Goal: Task Accomplishment & Management: Use online tool/utility

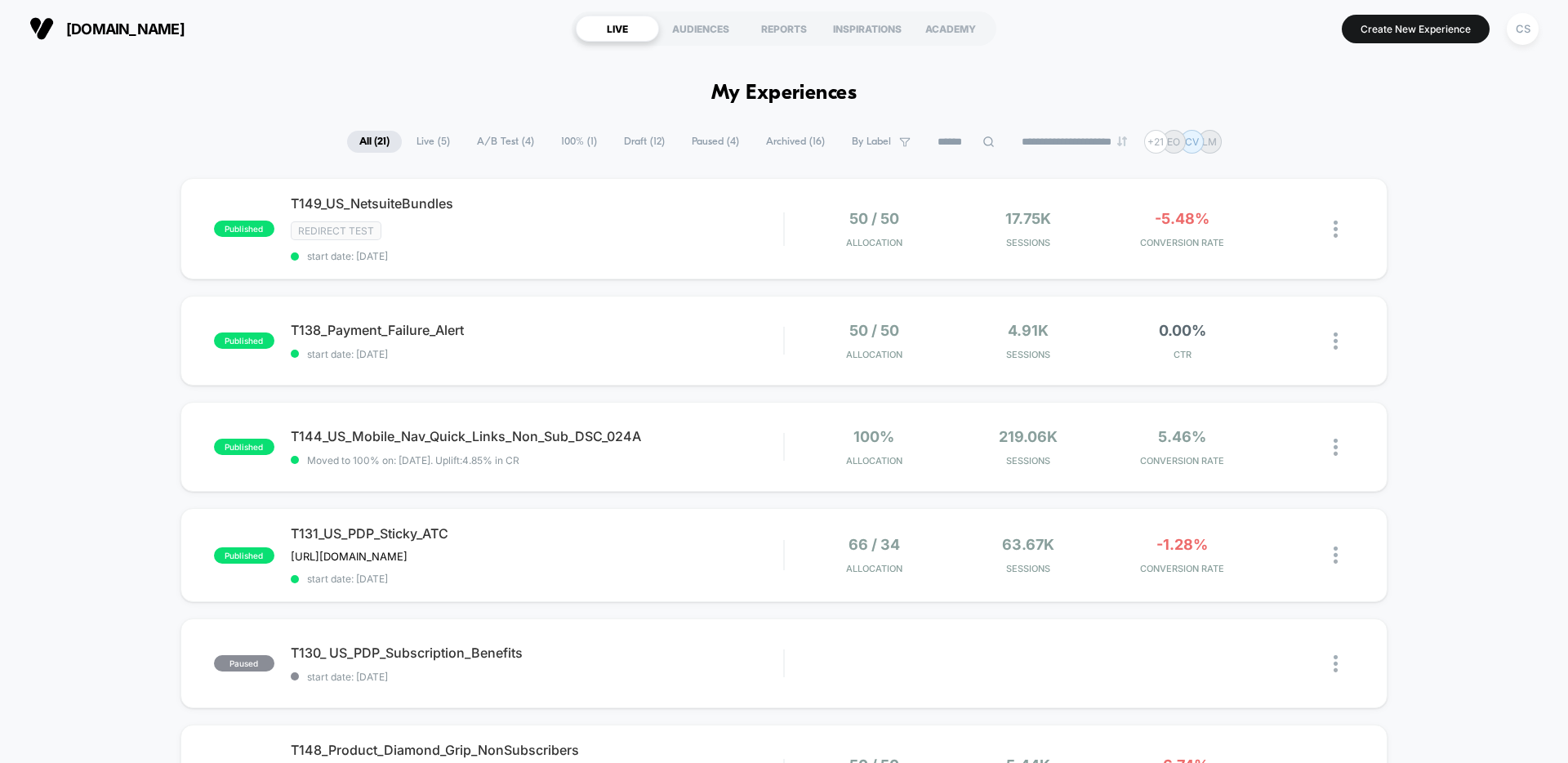
click at [615, 146] on span "Draft ( 12 )" at bounding box center [644, 141] width 66 height 22
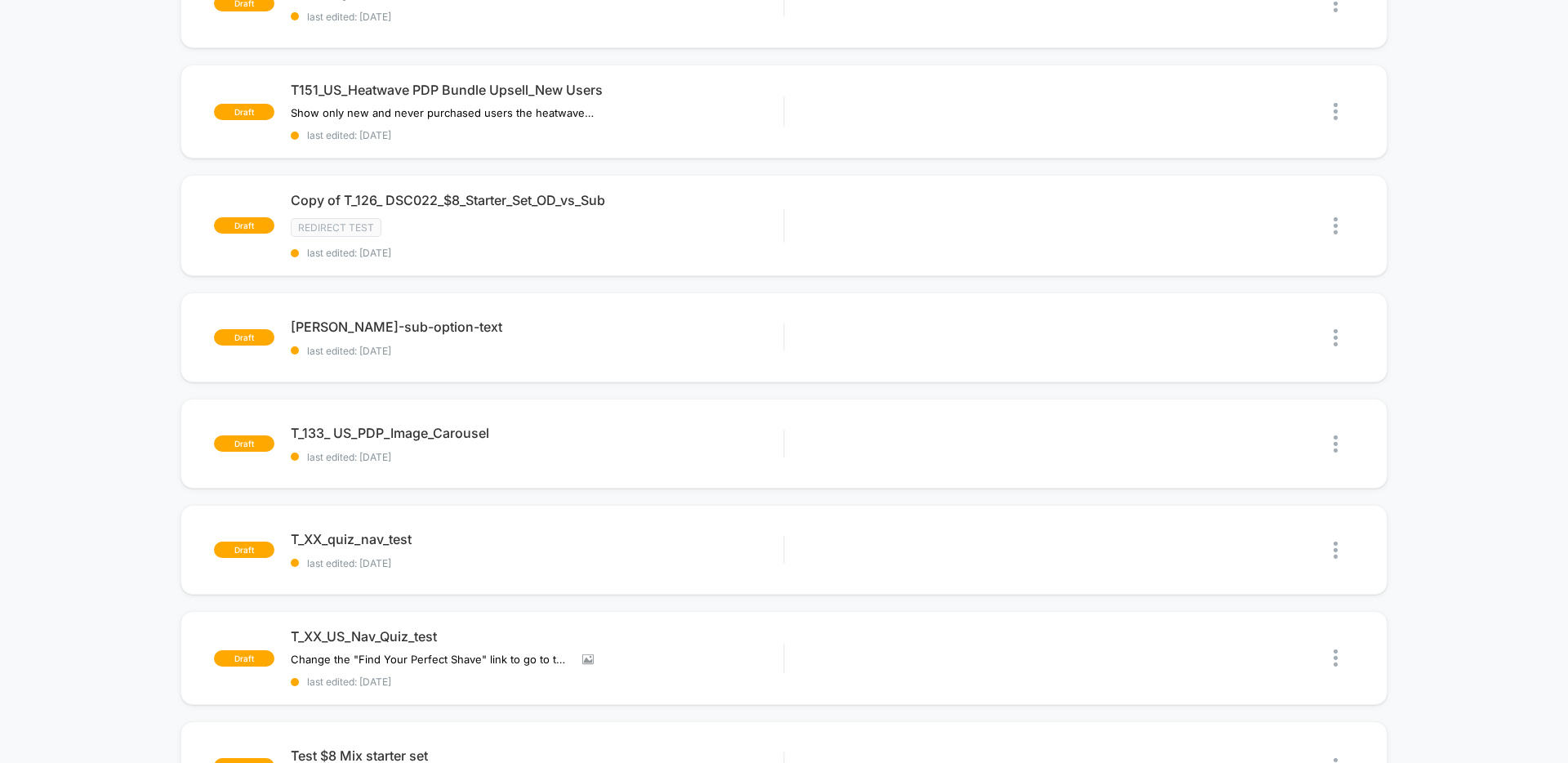
scroll to position [53, 0]
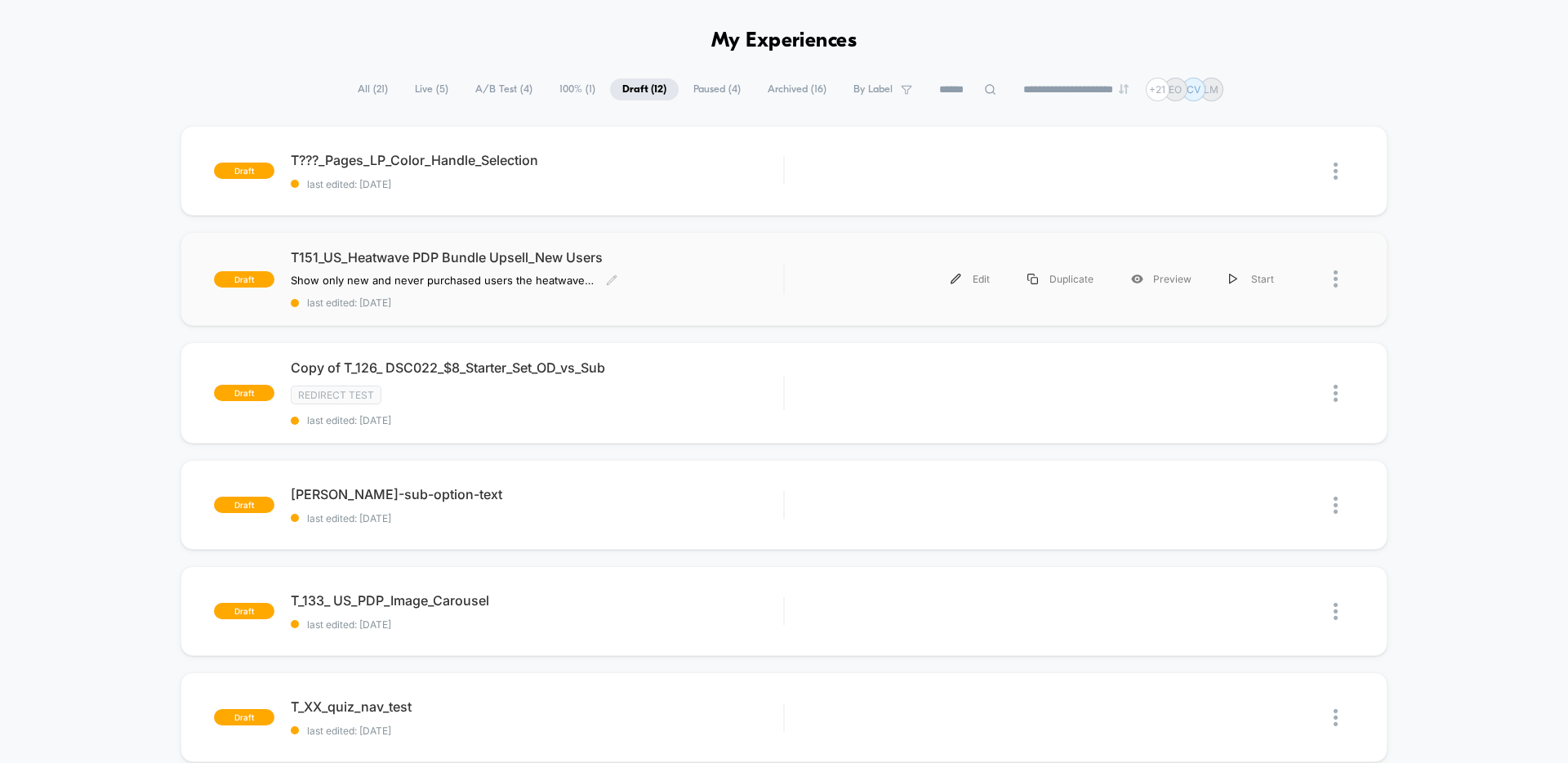
click at [678, 272] on div "T151_US_Heatwave PDP Bundle Upsell_New Users Show only new and never purchased …" at bounding box center [536, 278] width 492 height 59
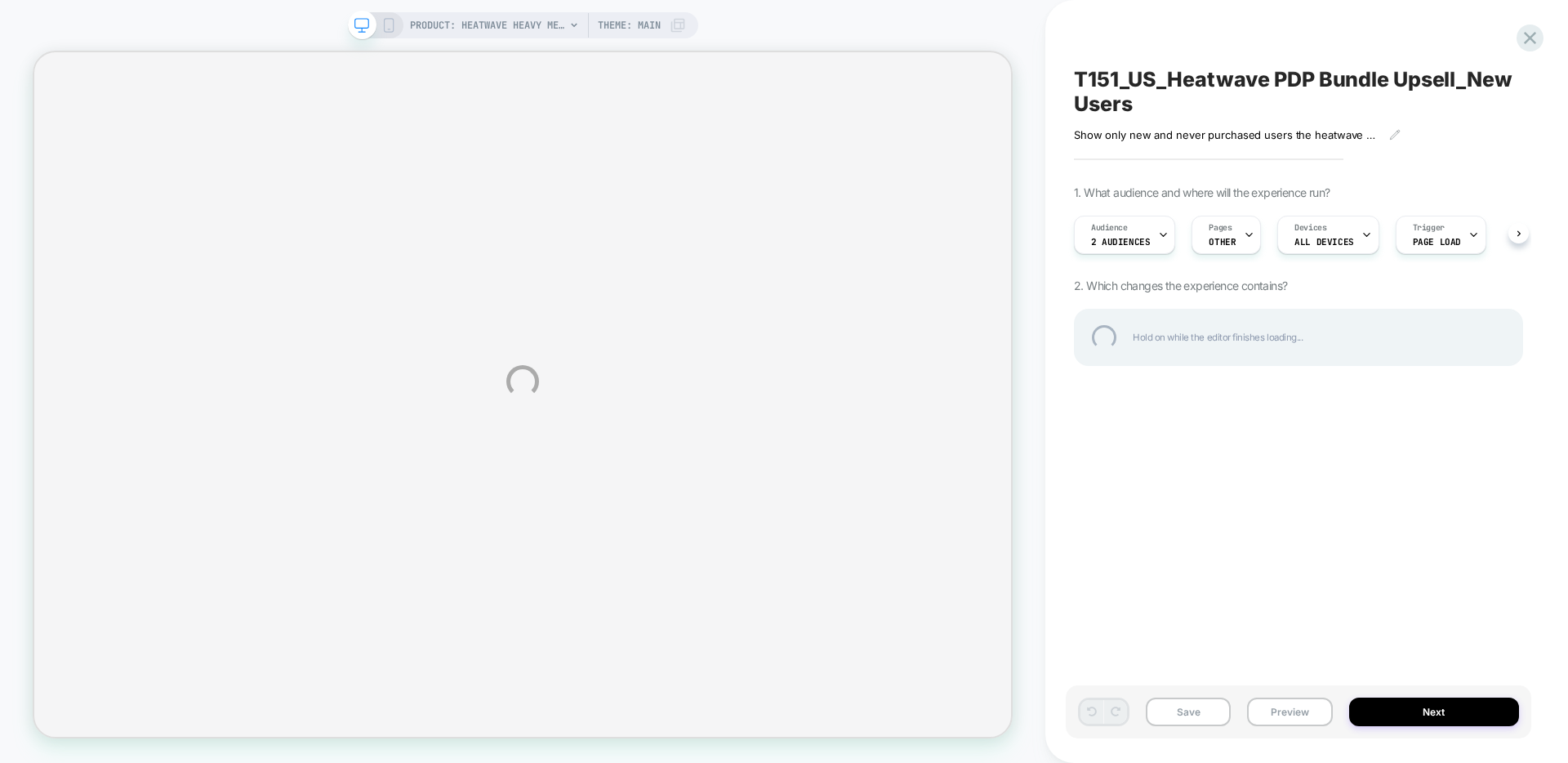
click at [1153, 234] on div "PRODUCT: Heatwave Heavy Metal Handle PRODUCT: Heatwave Heavy Metal Handle Theme…" at bounding box center [784, 382] width 1568 height 763
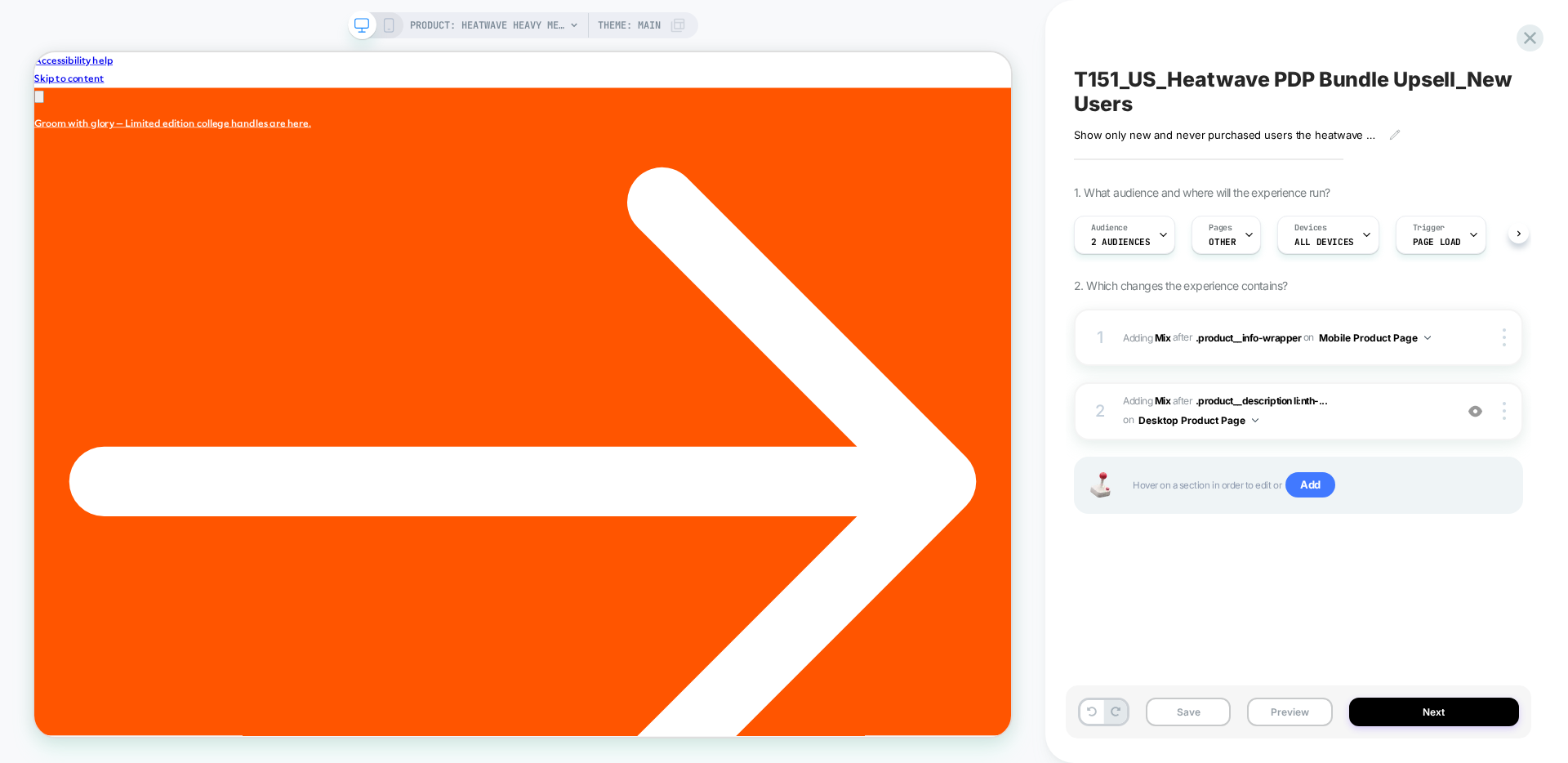
scroll to position [0, 1]
click at [1165, 237] on div "Audience 2 Audiences" at bounding box center [1124, 234] width 101 height 39
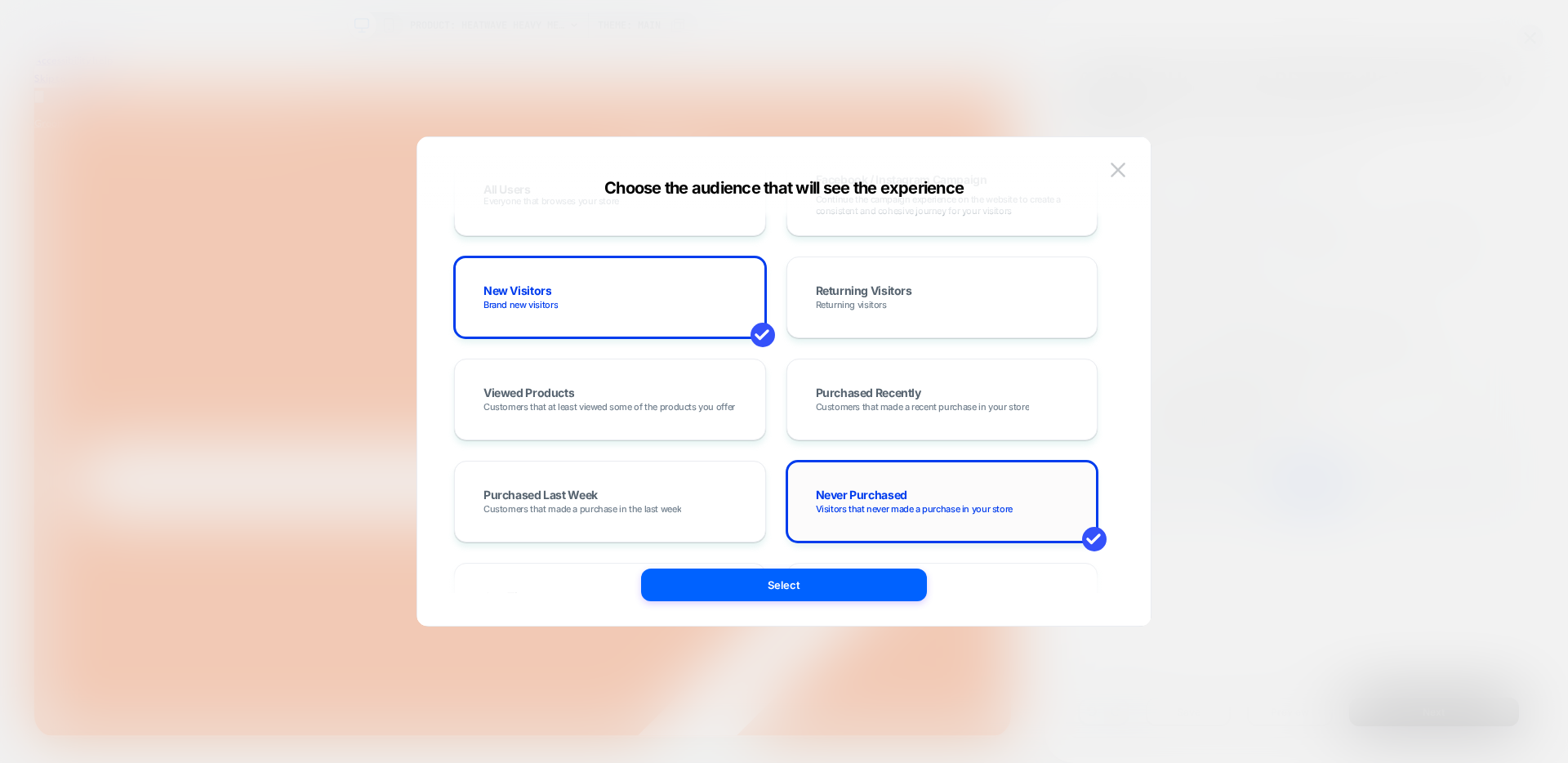
scroll to position [0, 889]
click at [896, 512] on span "Visitors that never made a purchase in your store" at bounding box center [914, 508] width 197 height 11
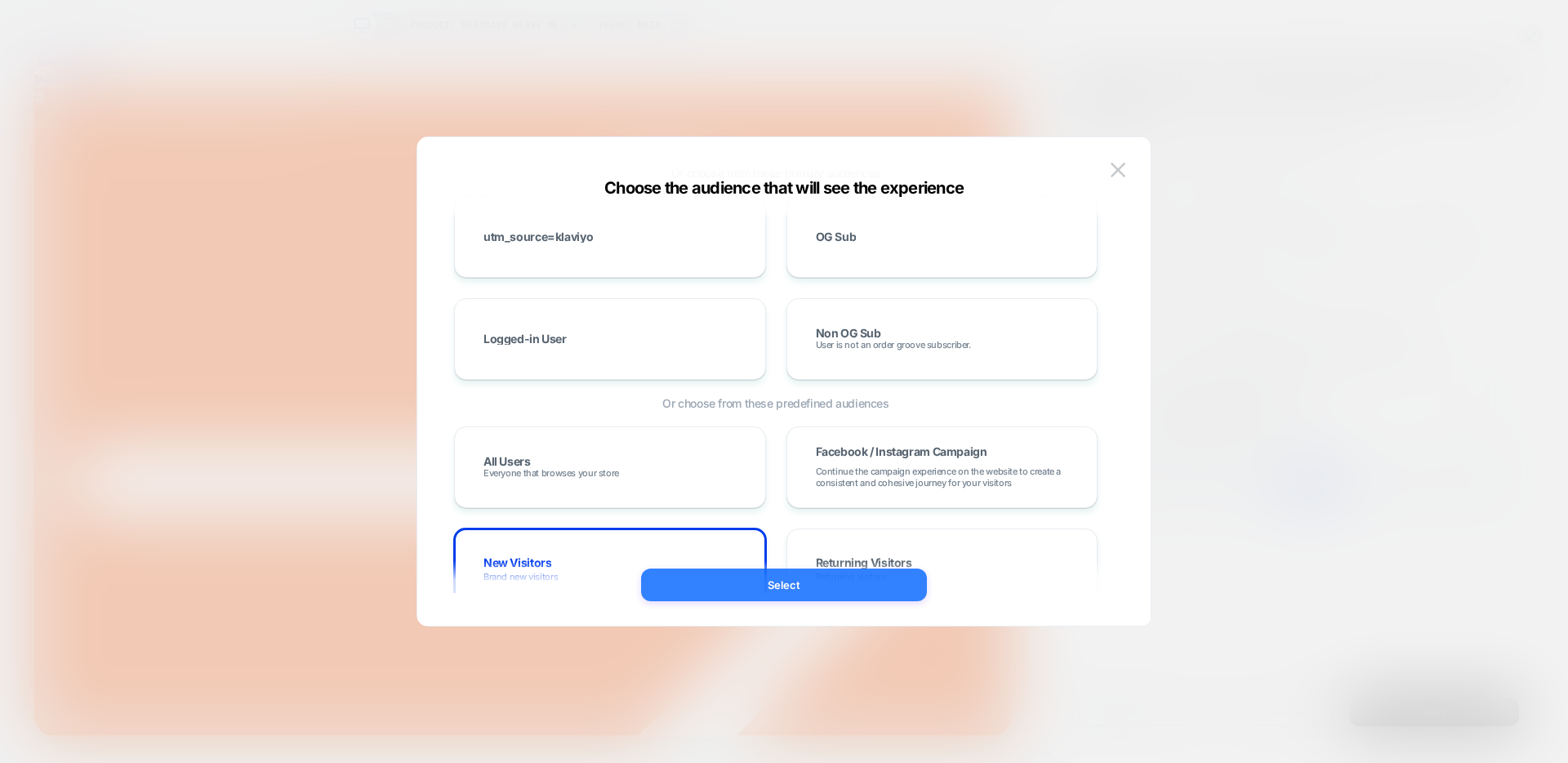
scroll to position [0, 0]
click at [803, 580] on button "Select" at bounding box center [784, 584] width 286 height 33
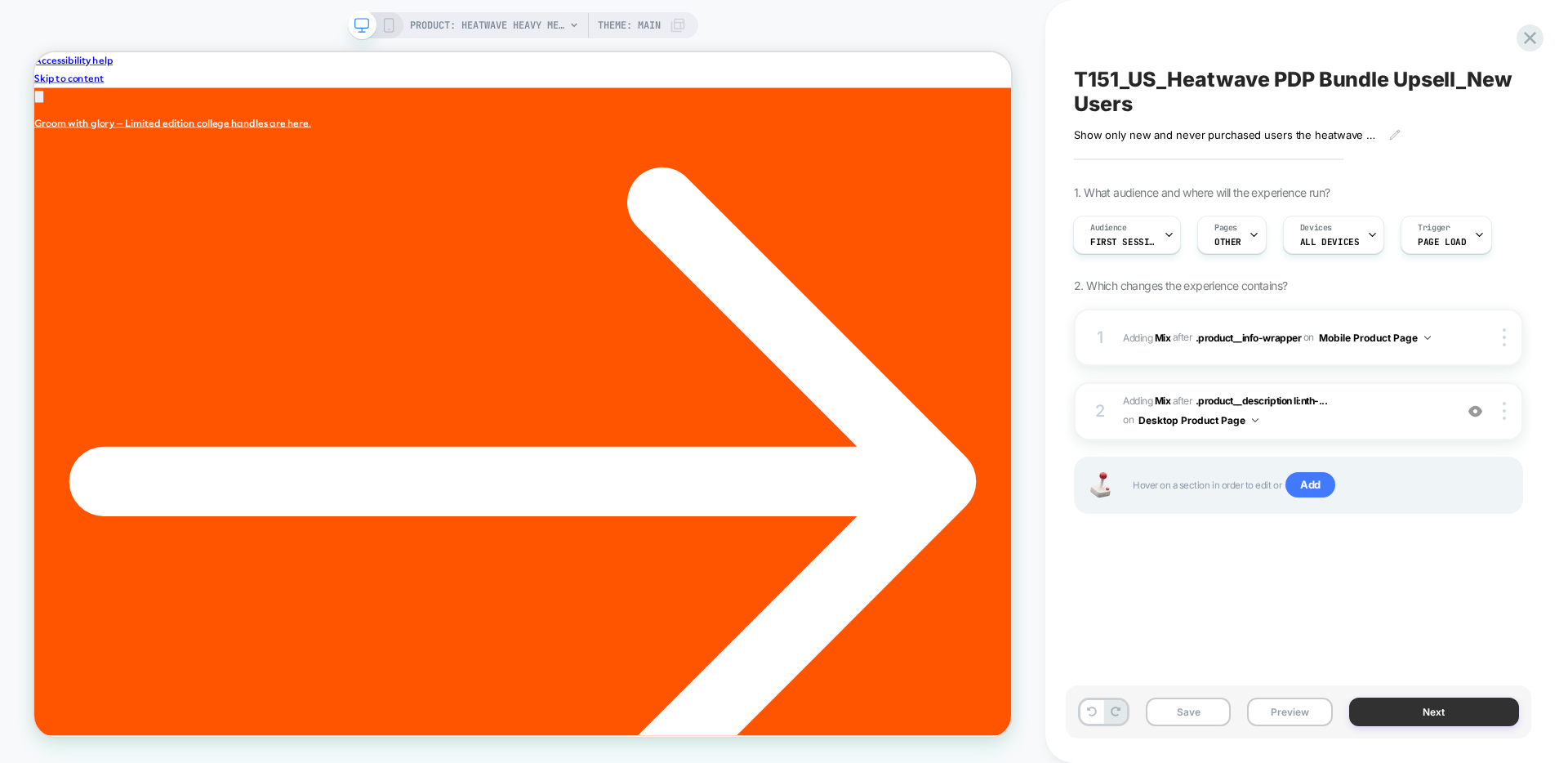
scroll to position [0, 1778]
click at [1405, 716] on button "Next" at bounding box center [1435, 711] width 171 height 28
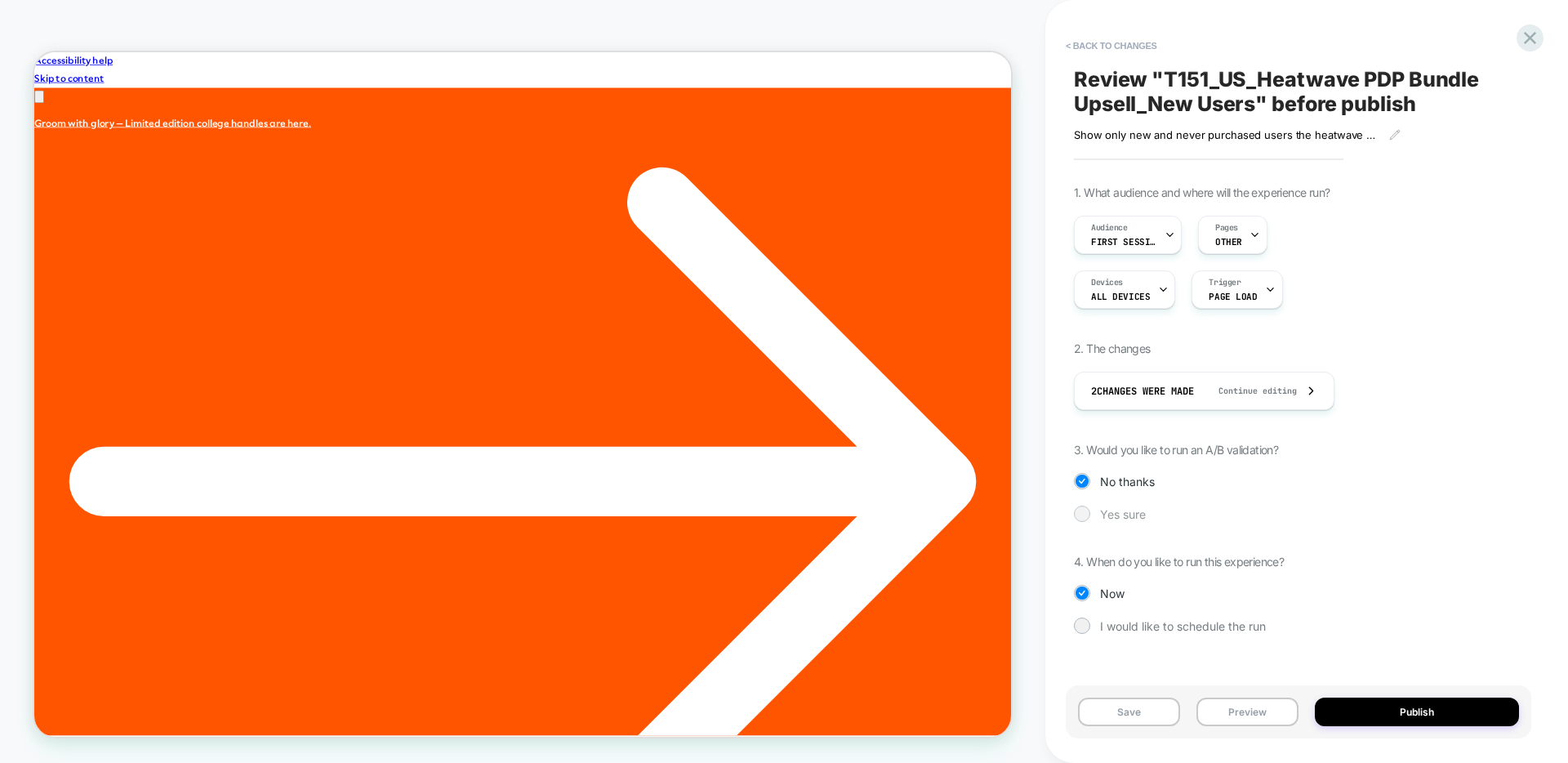
scroll to position [0, 0]
click at [1172, 239] on icon at bounding box center [1170, 234] width 10 height 10
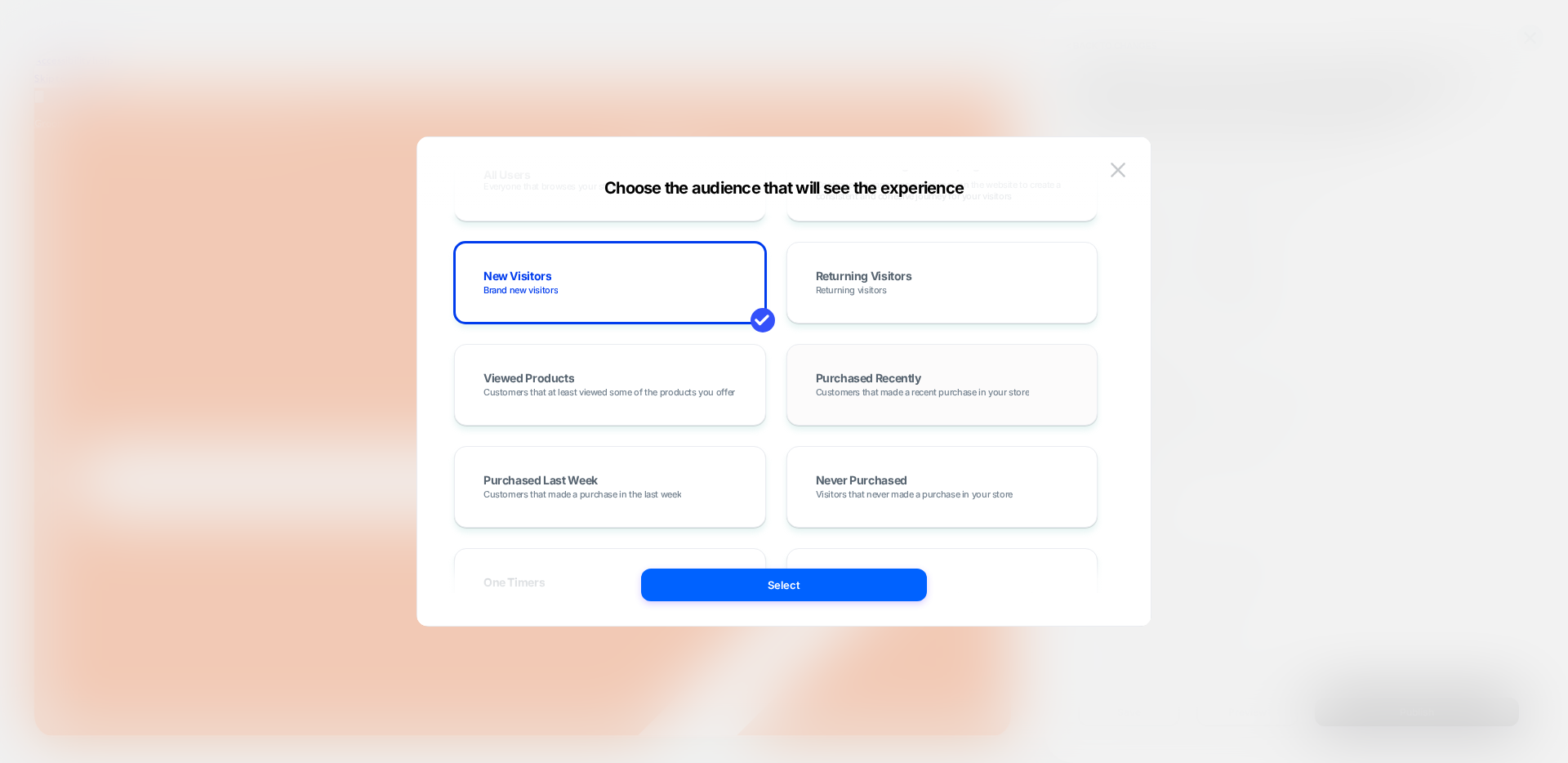
scroll to position [110, 0]
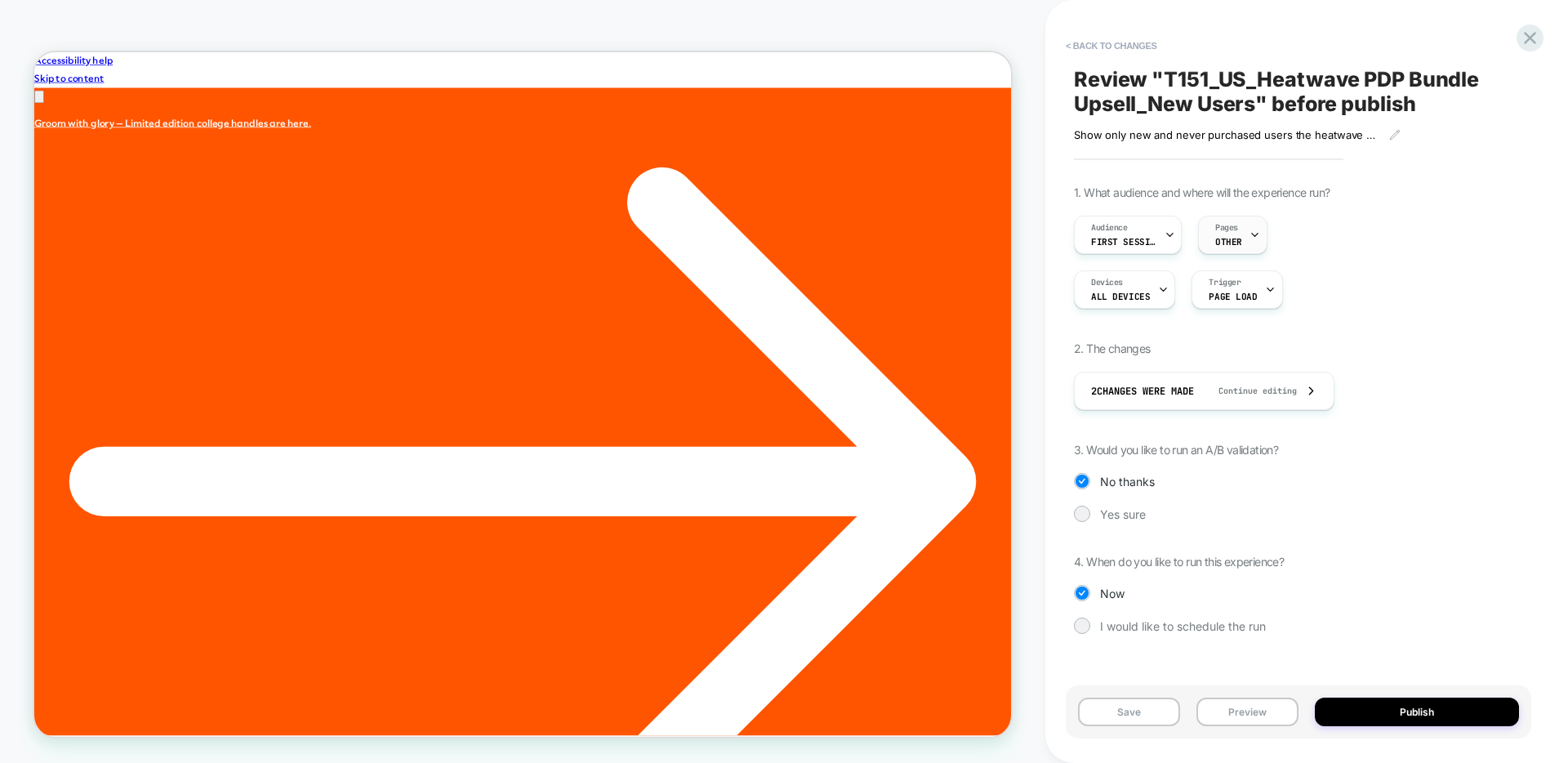
click at [1250, 241] on div at bounding box center [1254, 234] width 10 height 37
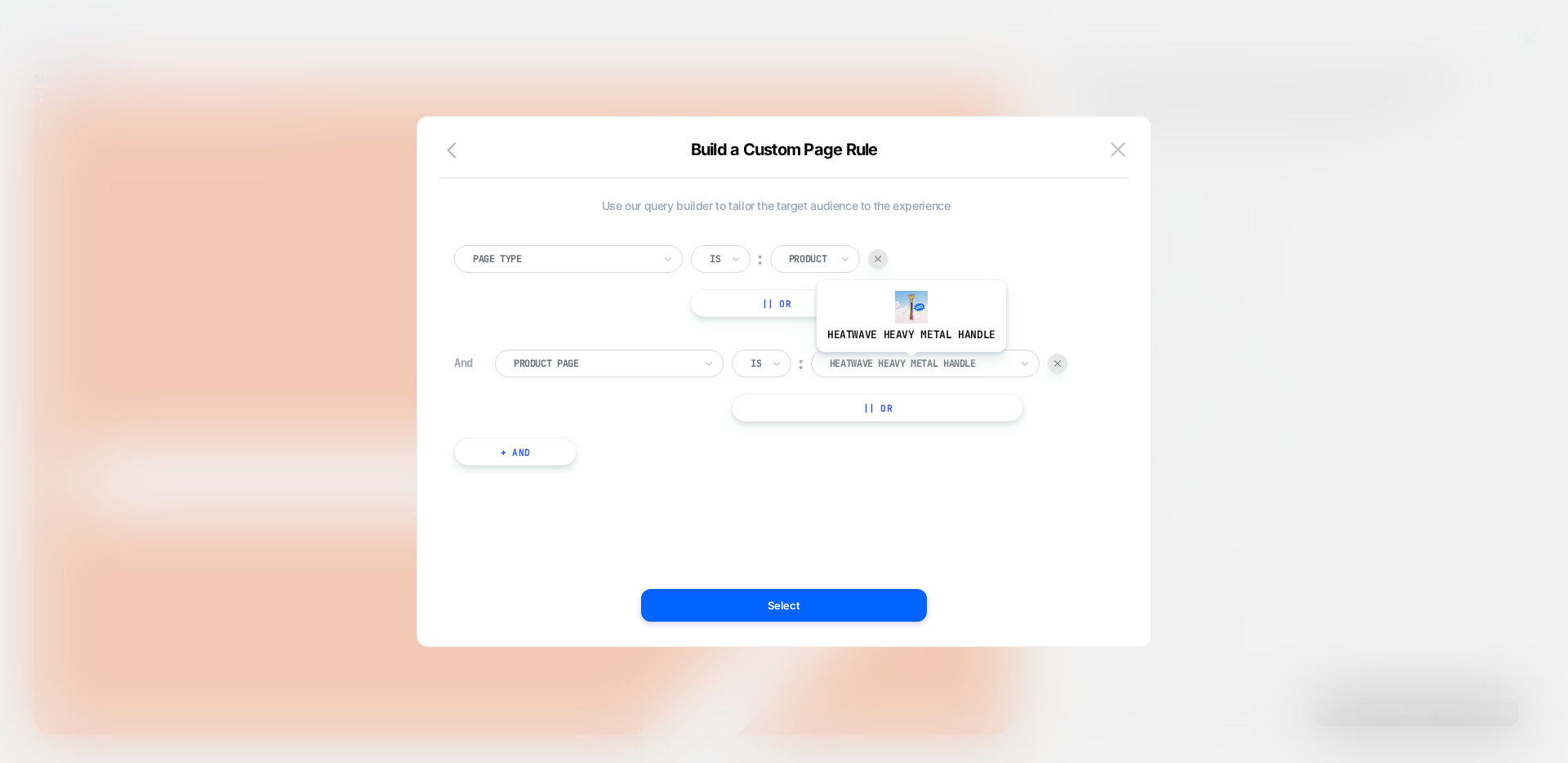
scroll to position [0, 1778]
click at [879, 258] on img at bounding box center [877, 258] width 7 height 7
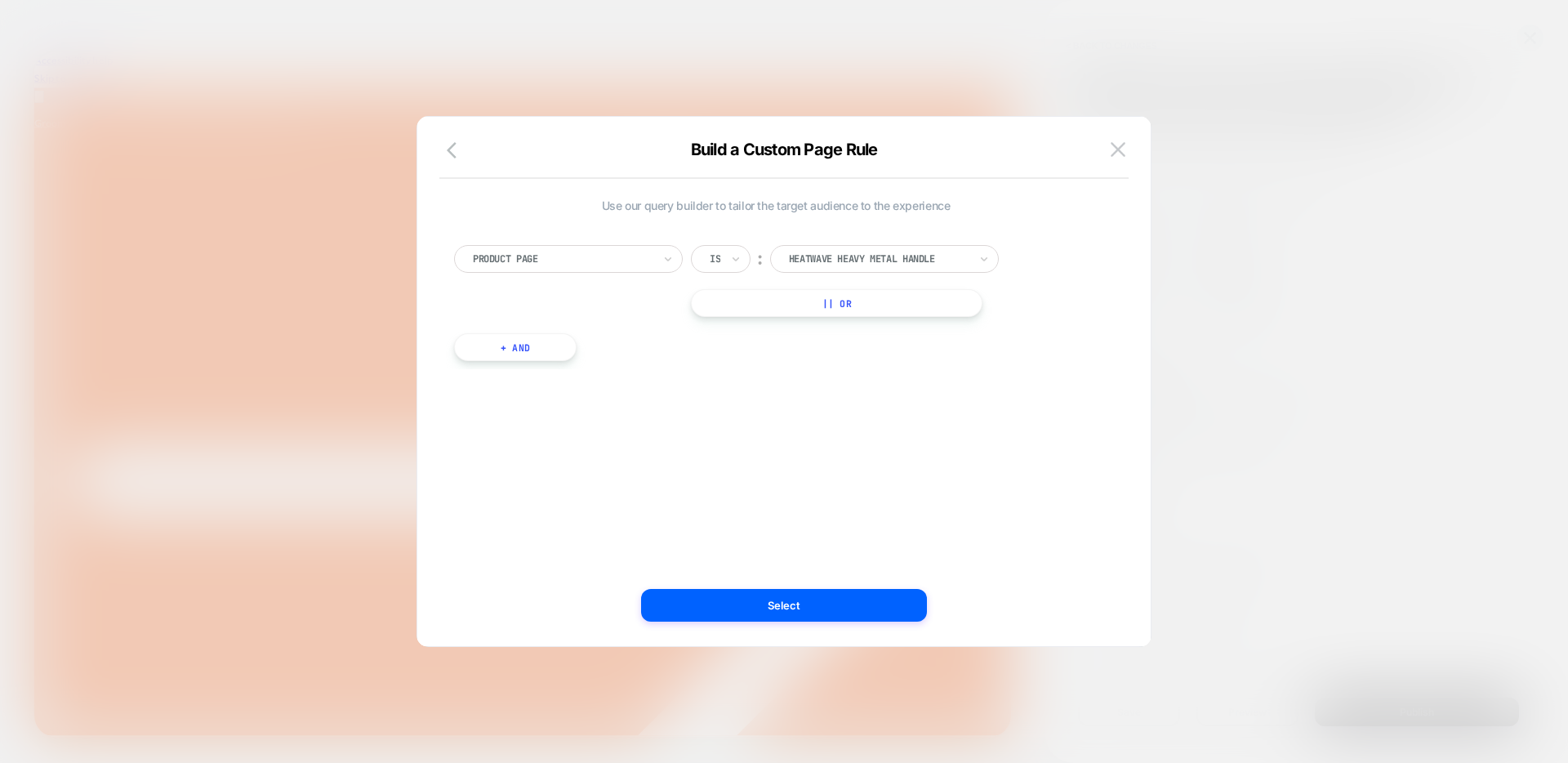
scroll to position [0, 0]
click at [824, 597] on button "Select" at bounding box center [784, 605] width 286 height 33
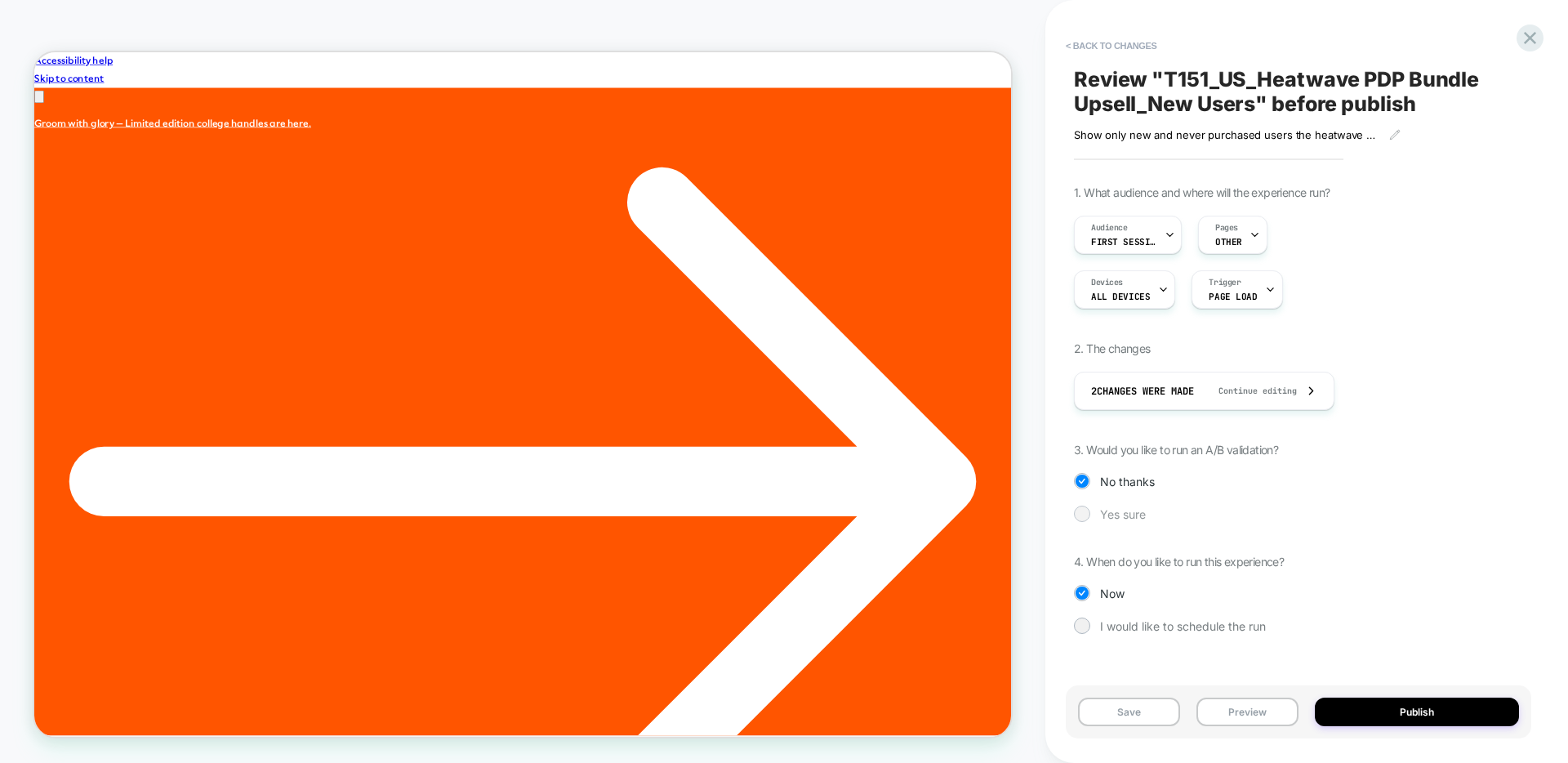
scroll to position [0, 1778]
click at [1240, 716] on button "Preview" at bounding box center [1248, 711] width 102 height 28
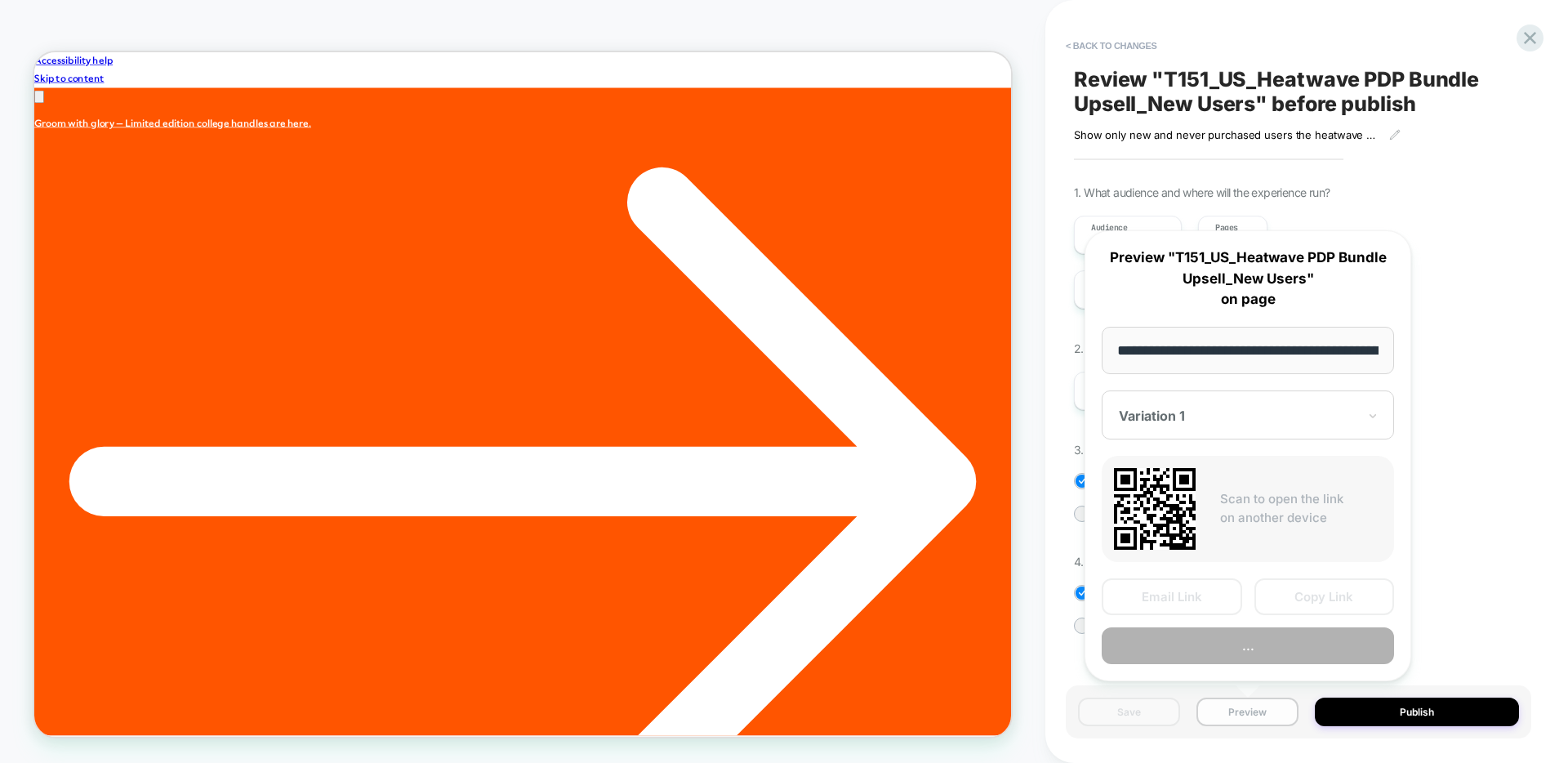
scroll to position [0, 334]
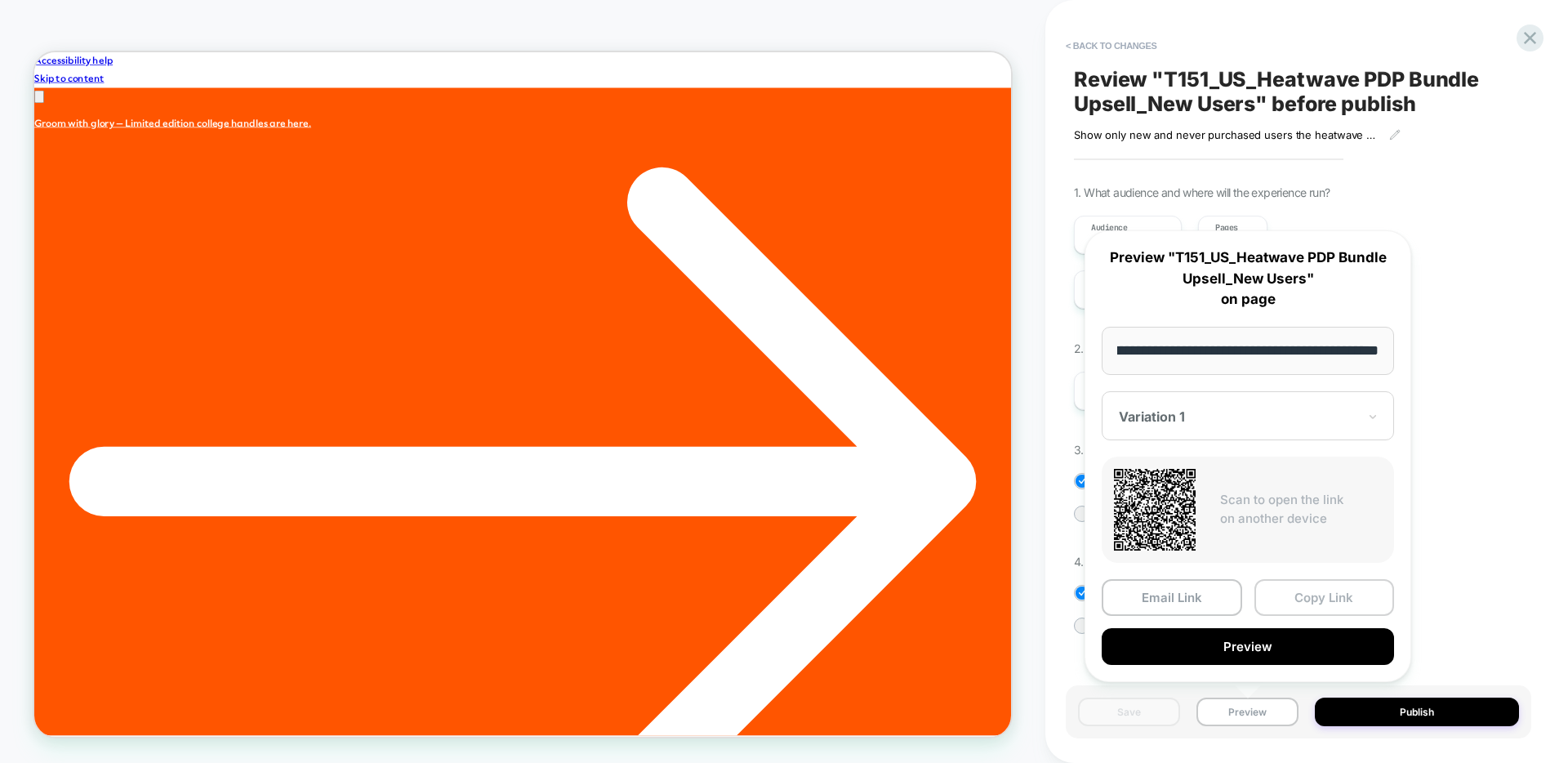
click at [1314, 606] on button "Copy Link" at bounding box center [1325, 597] width 141 height 37
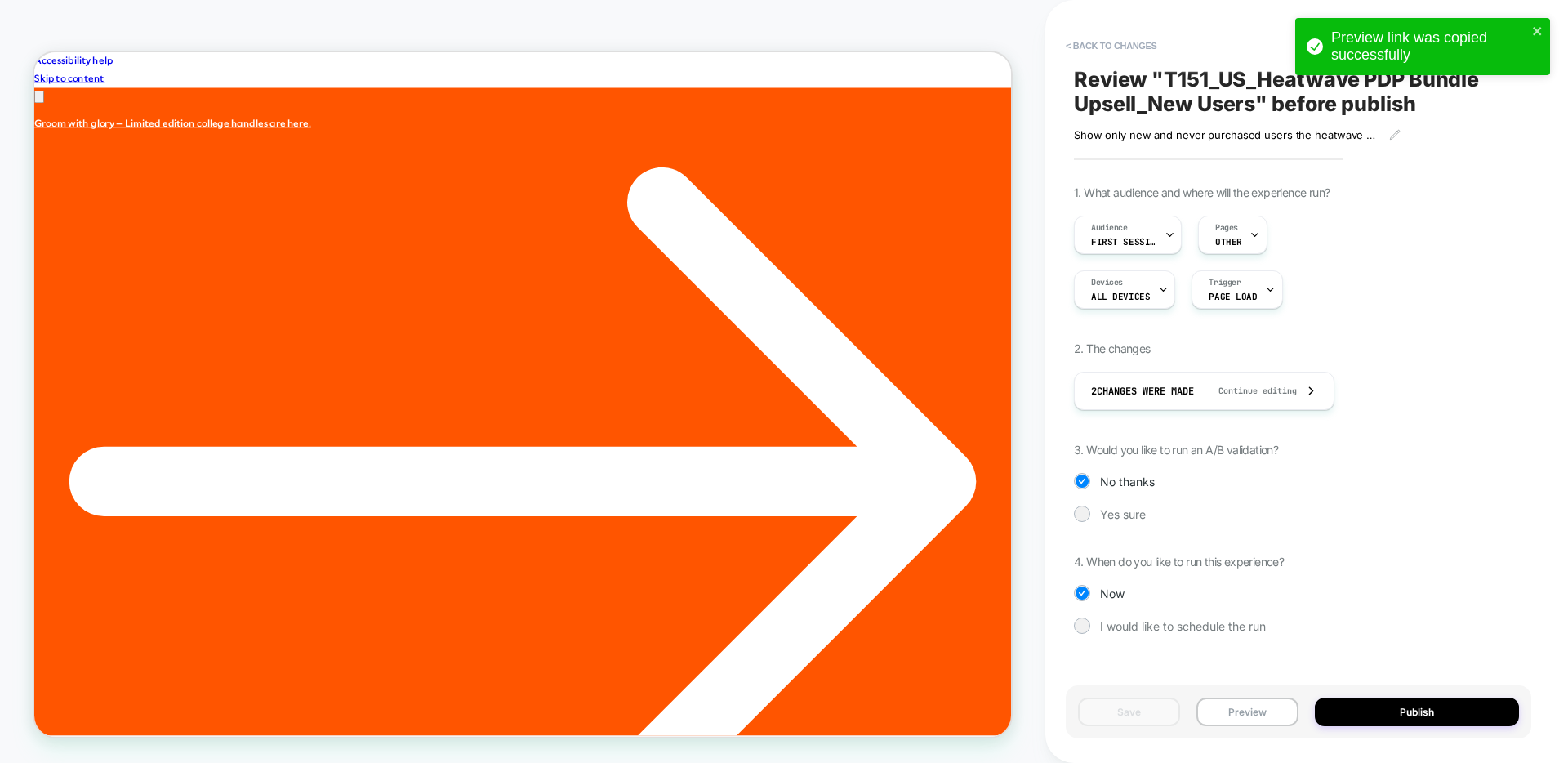
scroll to position [0, 0]
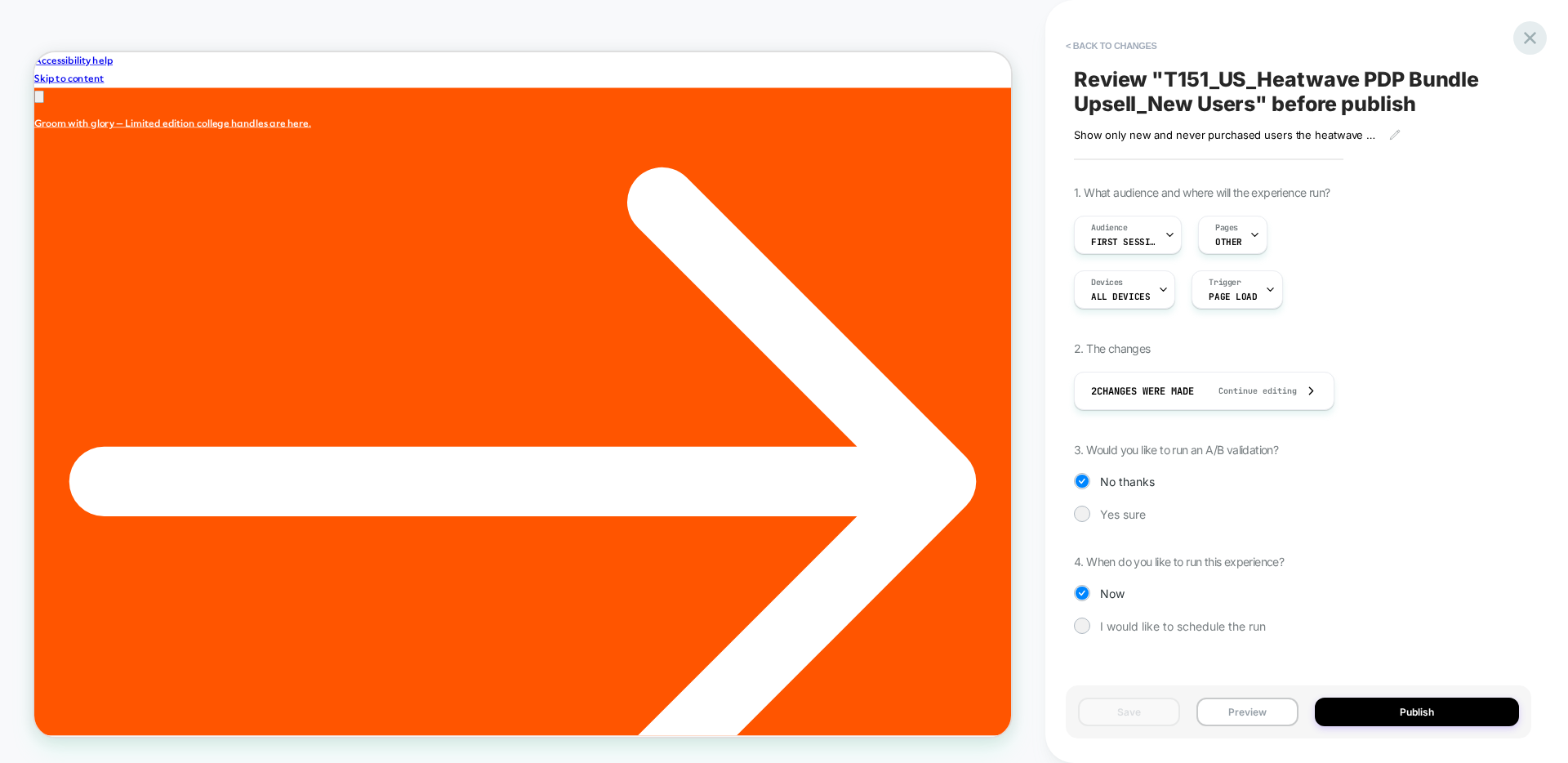
click at [1531, 38] on icon at bounding box center [1529, 38] width 22 height 22
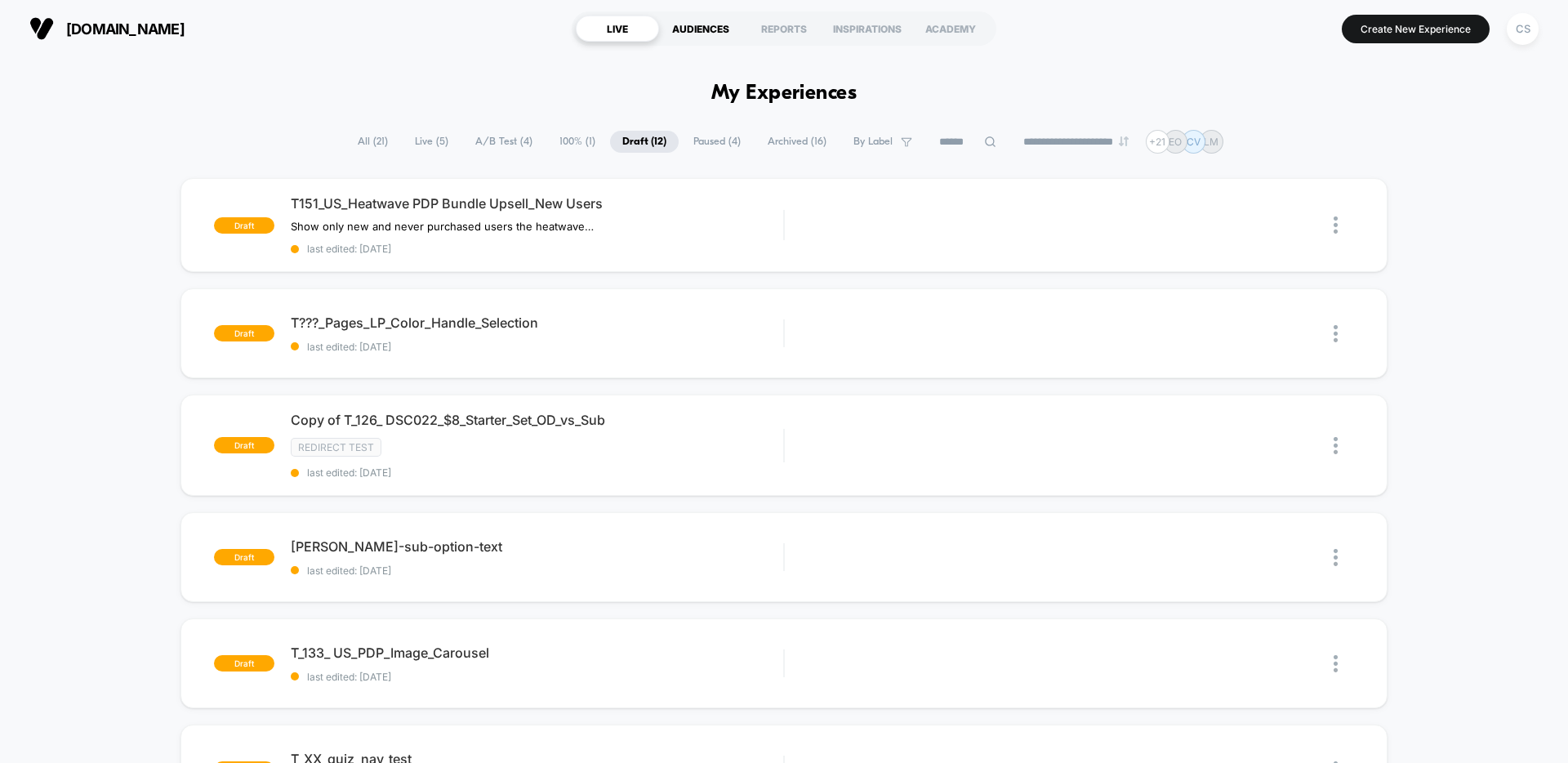
click at [699, 26] on div "AUDIENCES" at bounding box center [701, 29] width 84 height 26
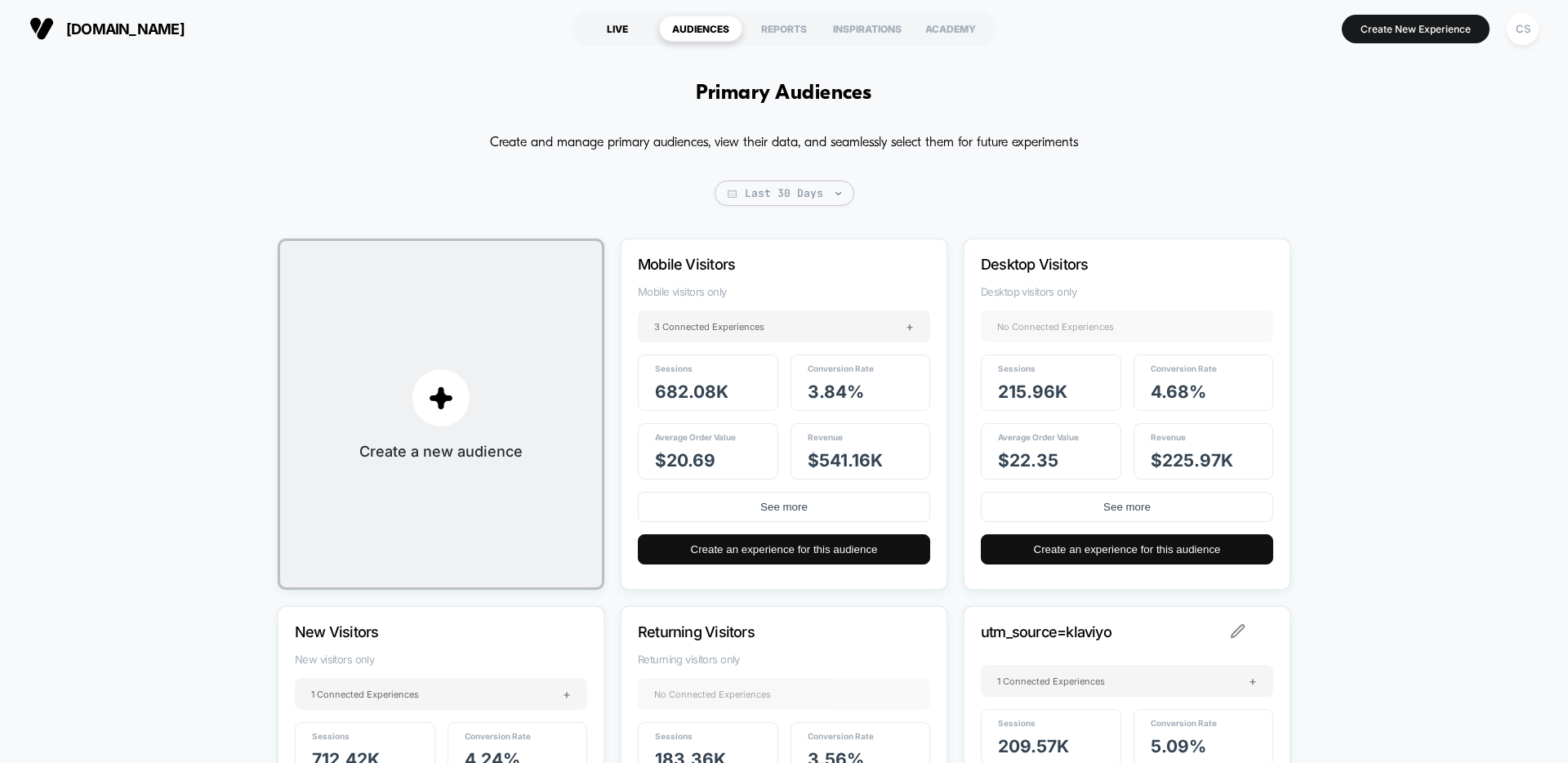
click at [608, 37] on div "LIVE" at bounding box center [617, 29] width 84 height 26
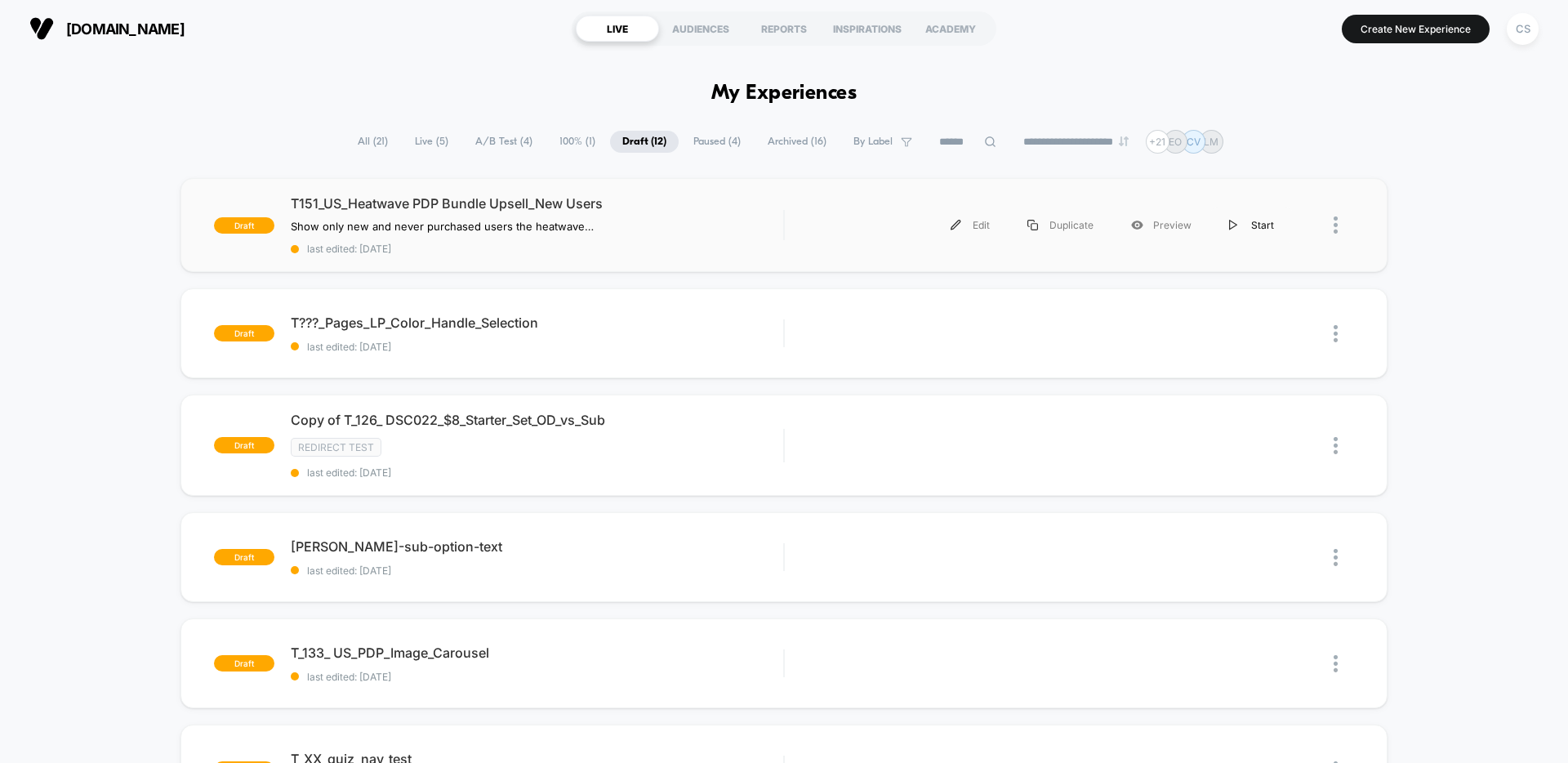
click at [1233, 231] on div "Start" at bounding box center [1251, 225] width 83 height 37
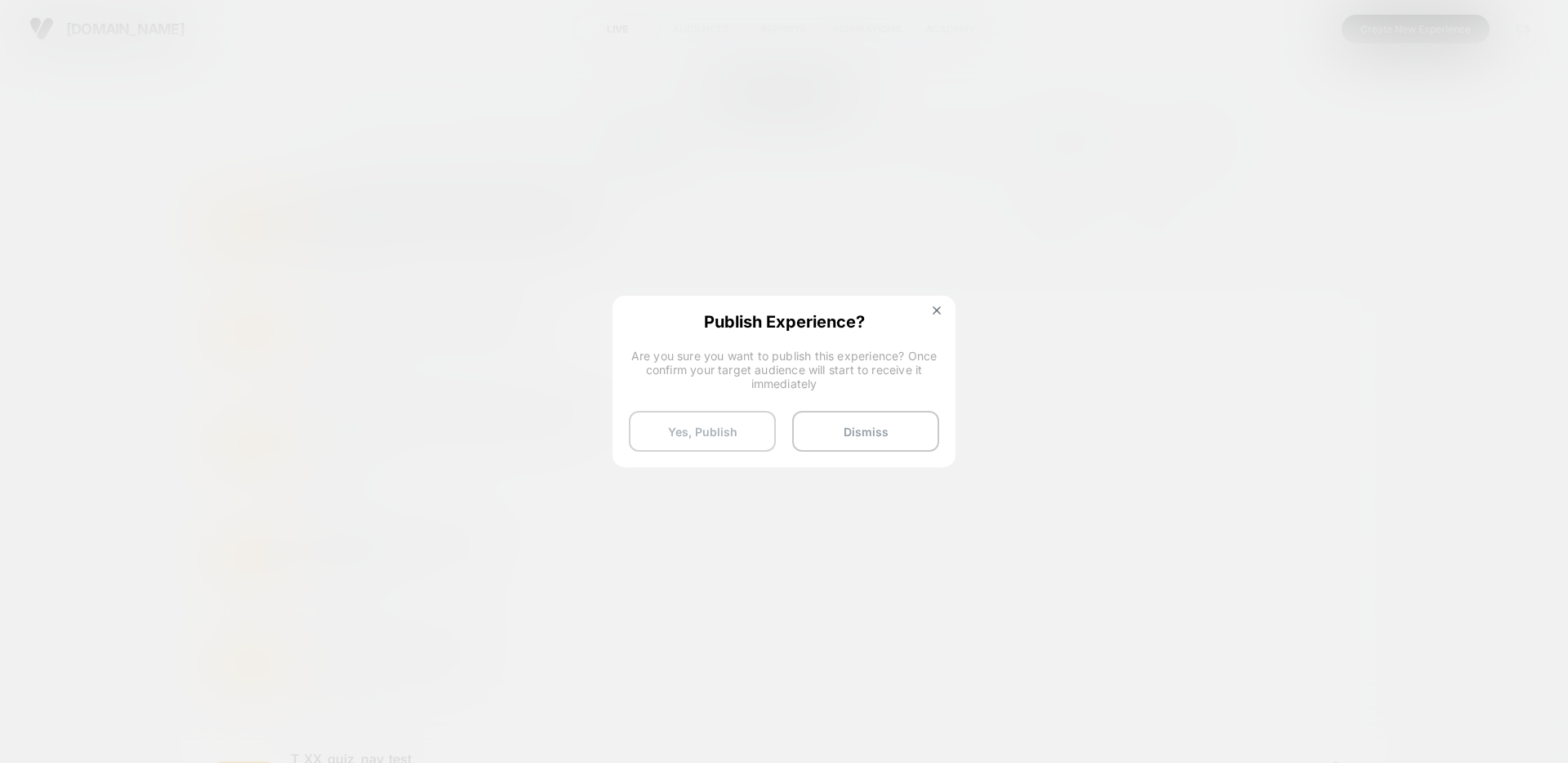
click at [704, 422] on button "Yes, Publish" at bounding box center [702, 430] width 147 height 40
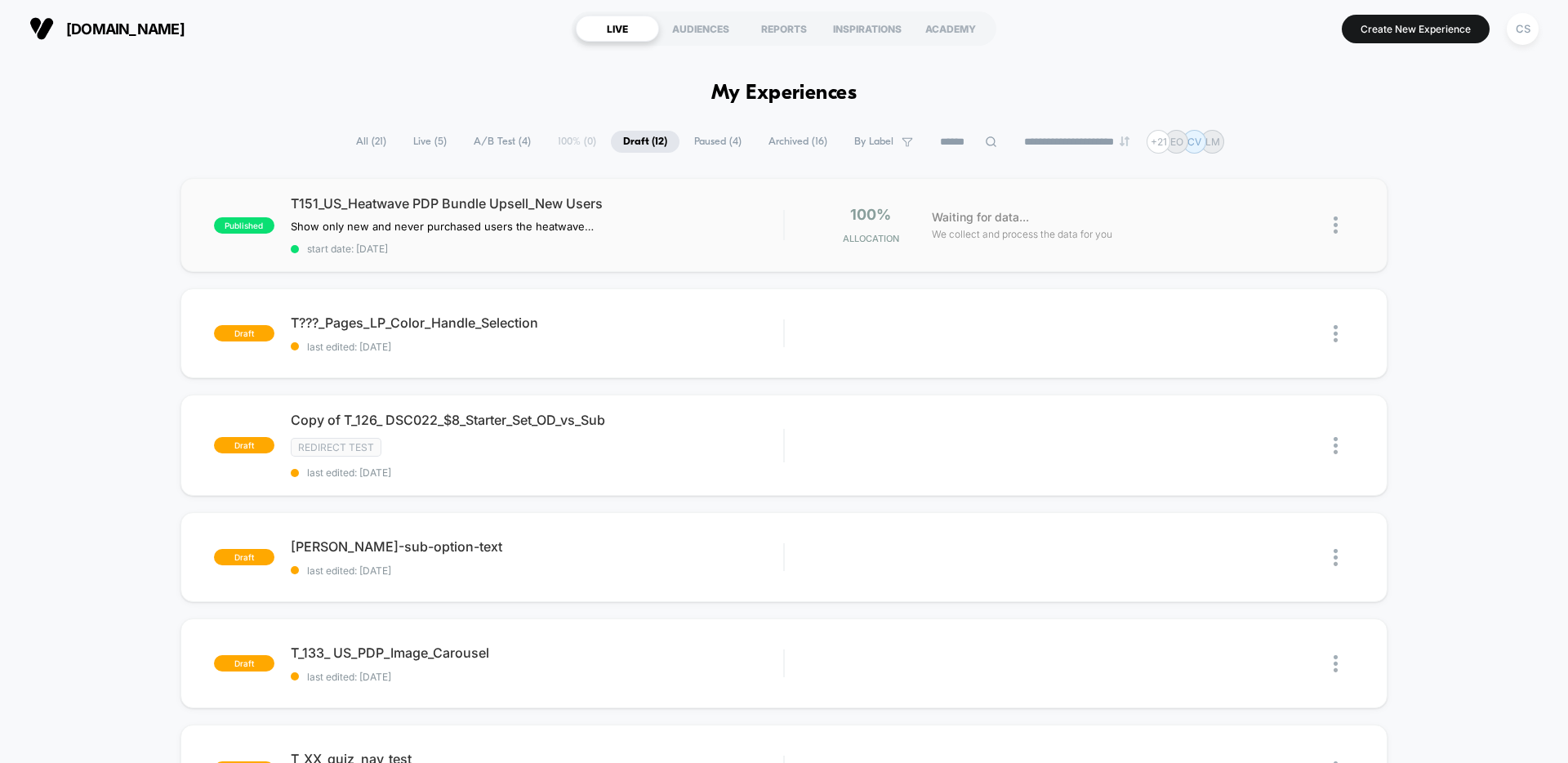
drag, startPoint x: 617, startPoint y: 202, endPoint x: 334, endPoint y: 191, distance: 283.2
click at [334, 191] on div "published T151_US_Heatwave PDP Bundle Upsell_New Users Show only new and never …" at bounding box center [784, 226] width 1207 height 94
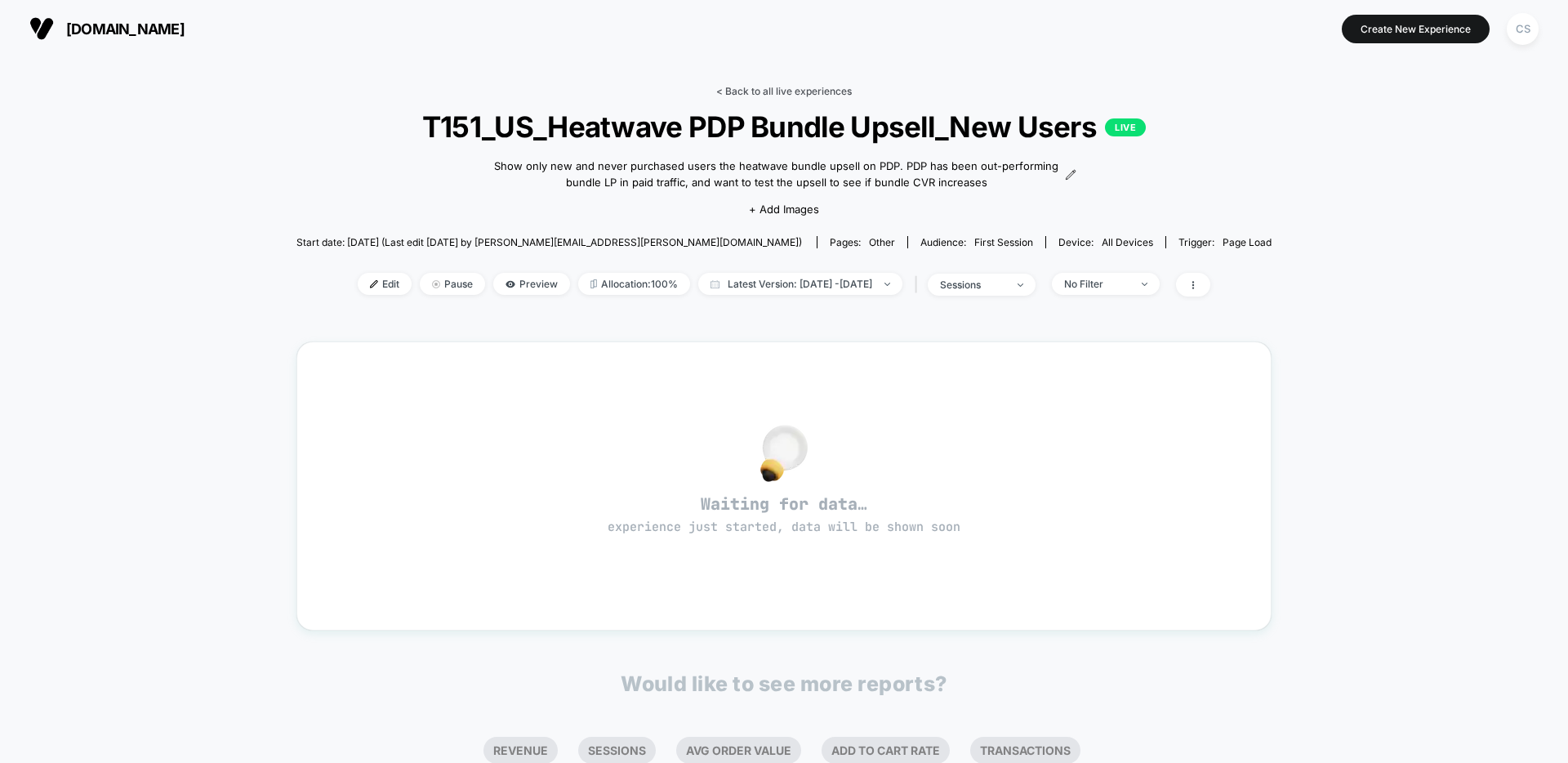
click at [736, 88] on link "< Back to all live experiences" at bounding box center [784, 90] width 135 height 12
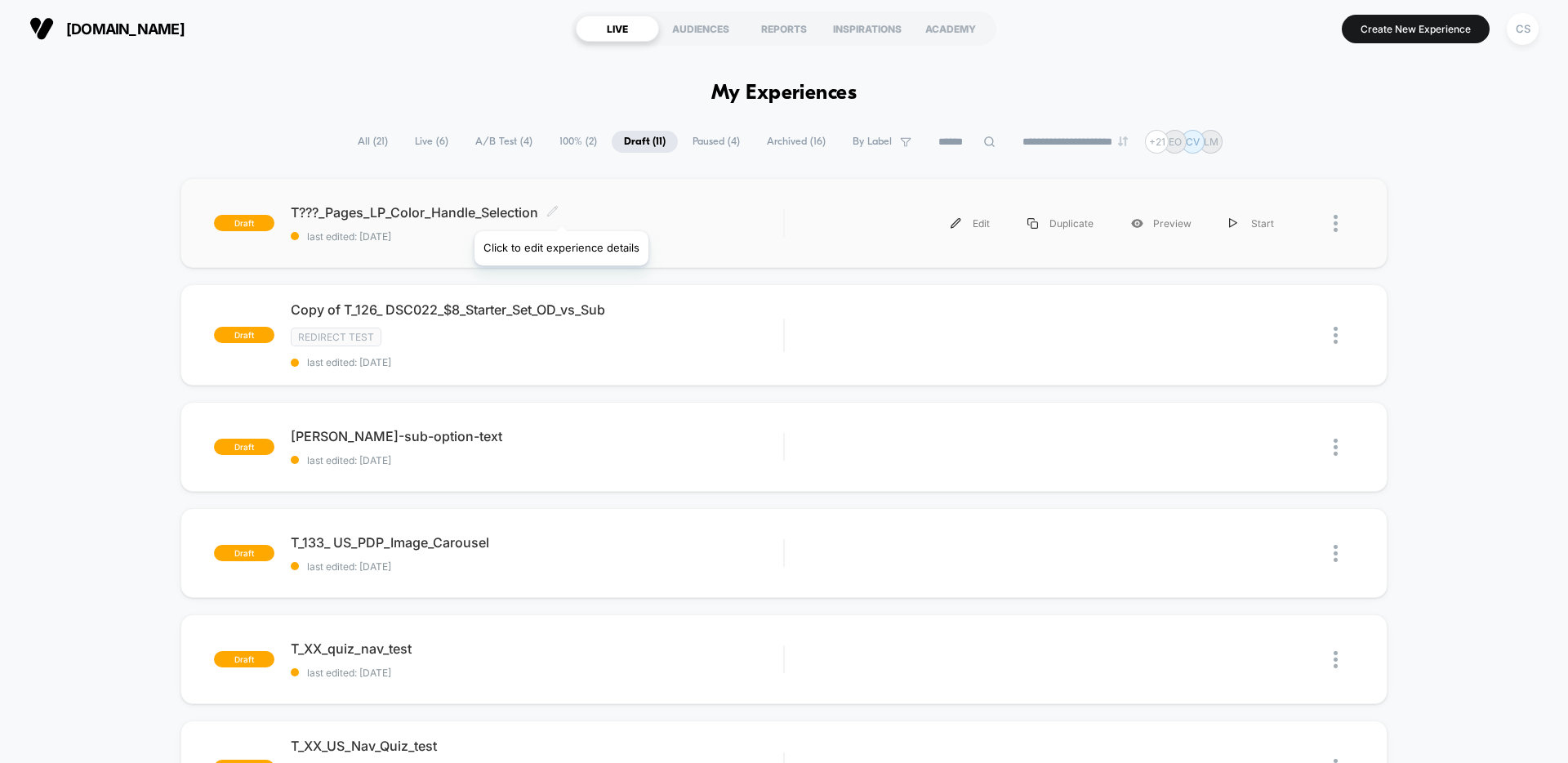
click at [559, 210] on icon at bounding box center [552, 210] width 12 height 12
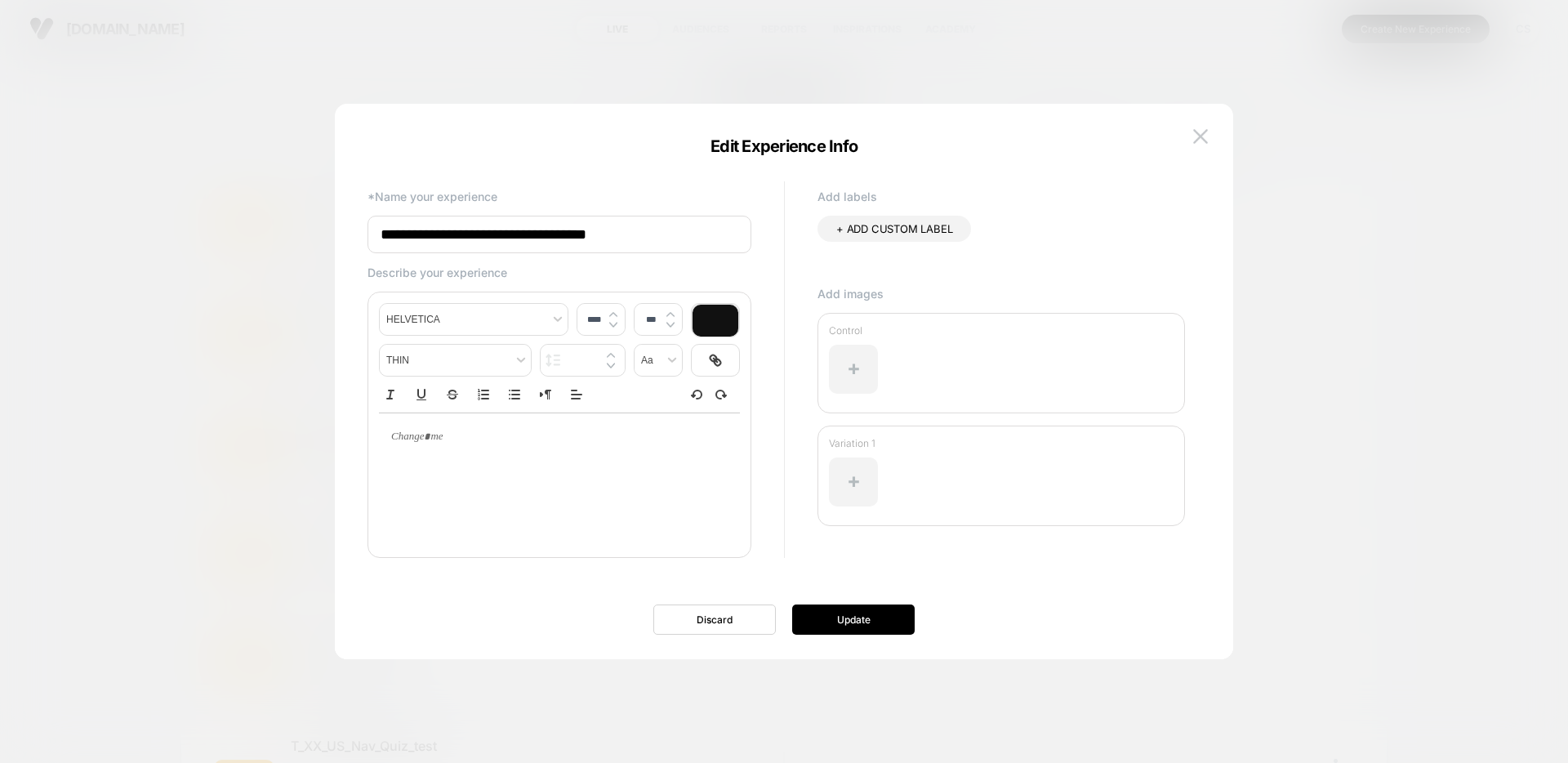
drag, startPoint x: 684, startPoint y: 234, endPoint x: 403, endPoint y: 220, distance: 281.3
click at [403, 220] on input "**********" at bounding box center [559, 234] width 384 height 38
click at [1200, 142] on img at bounding box center [1201, 135] width 15 height 14
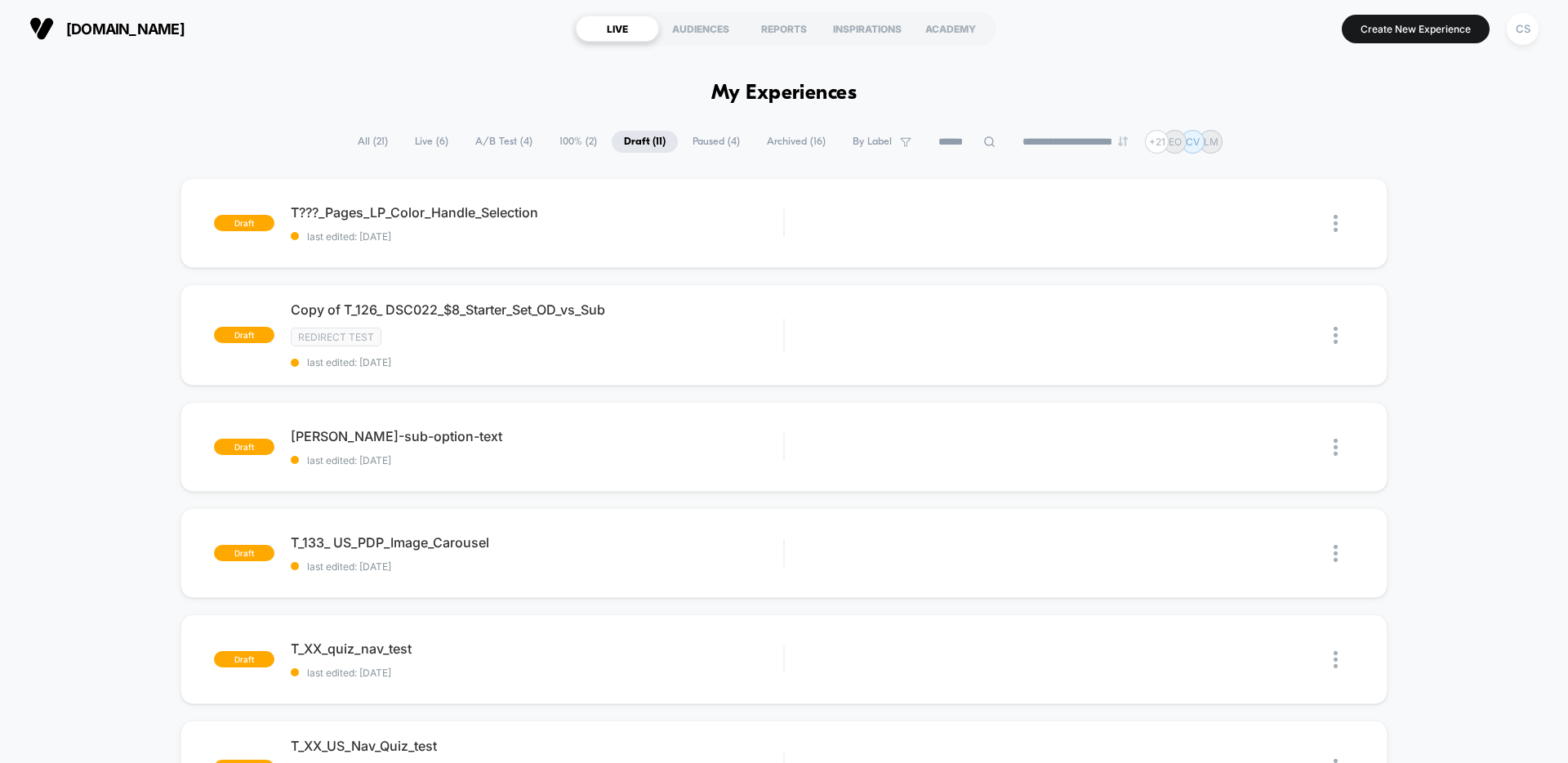
click at [423, 148] on span "Live ( 6 )" at bounding box center [432, 141] width 58 height 22
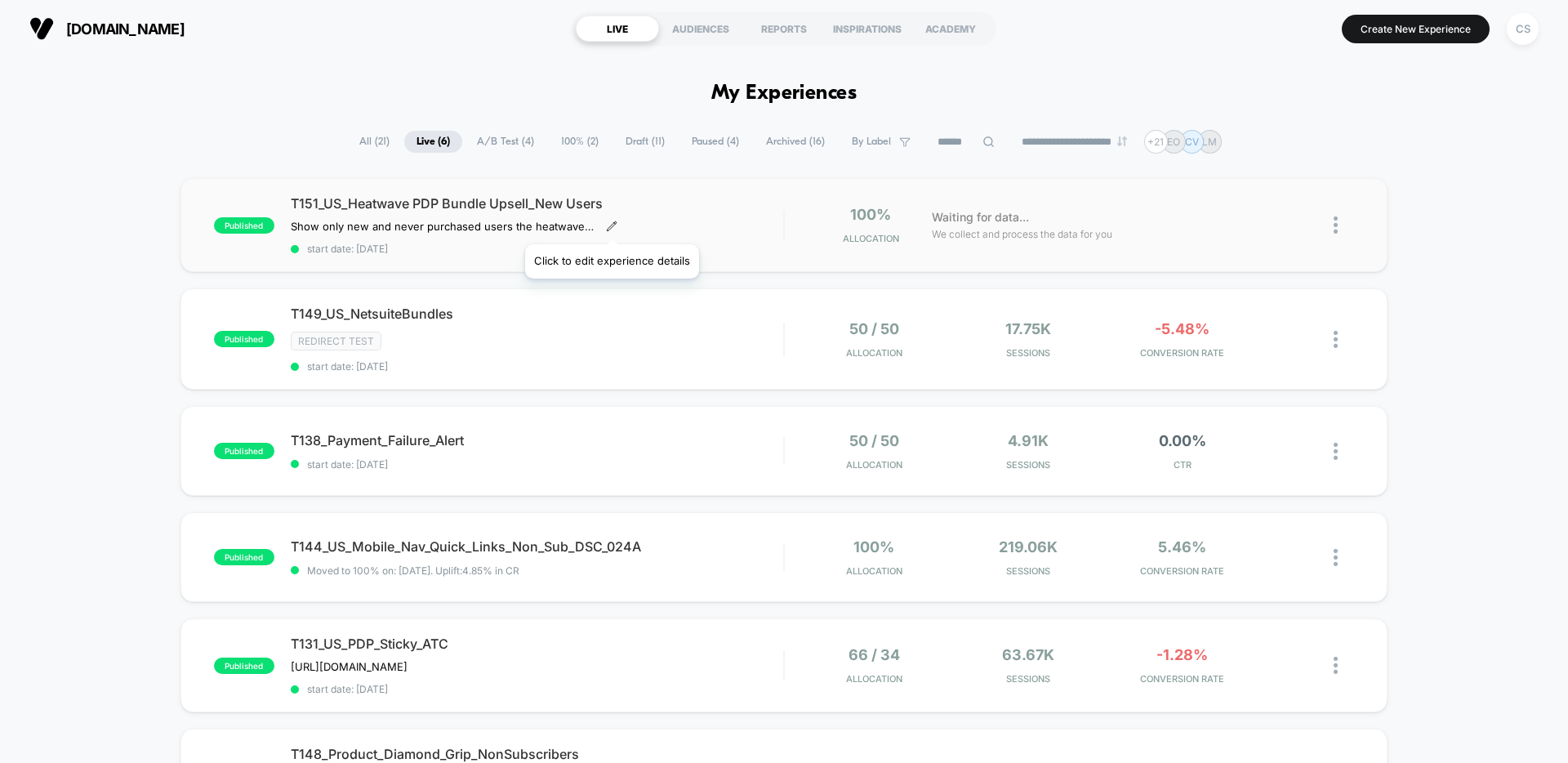
click at [611, 226] on icon at bounding box center [612, 226] width 9 height 9
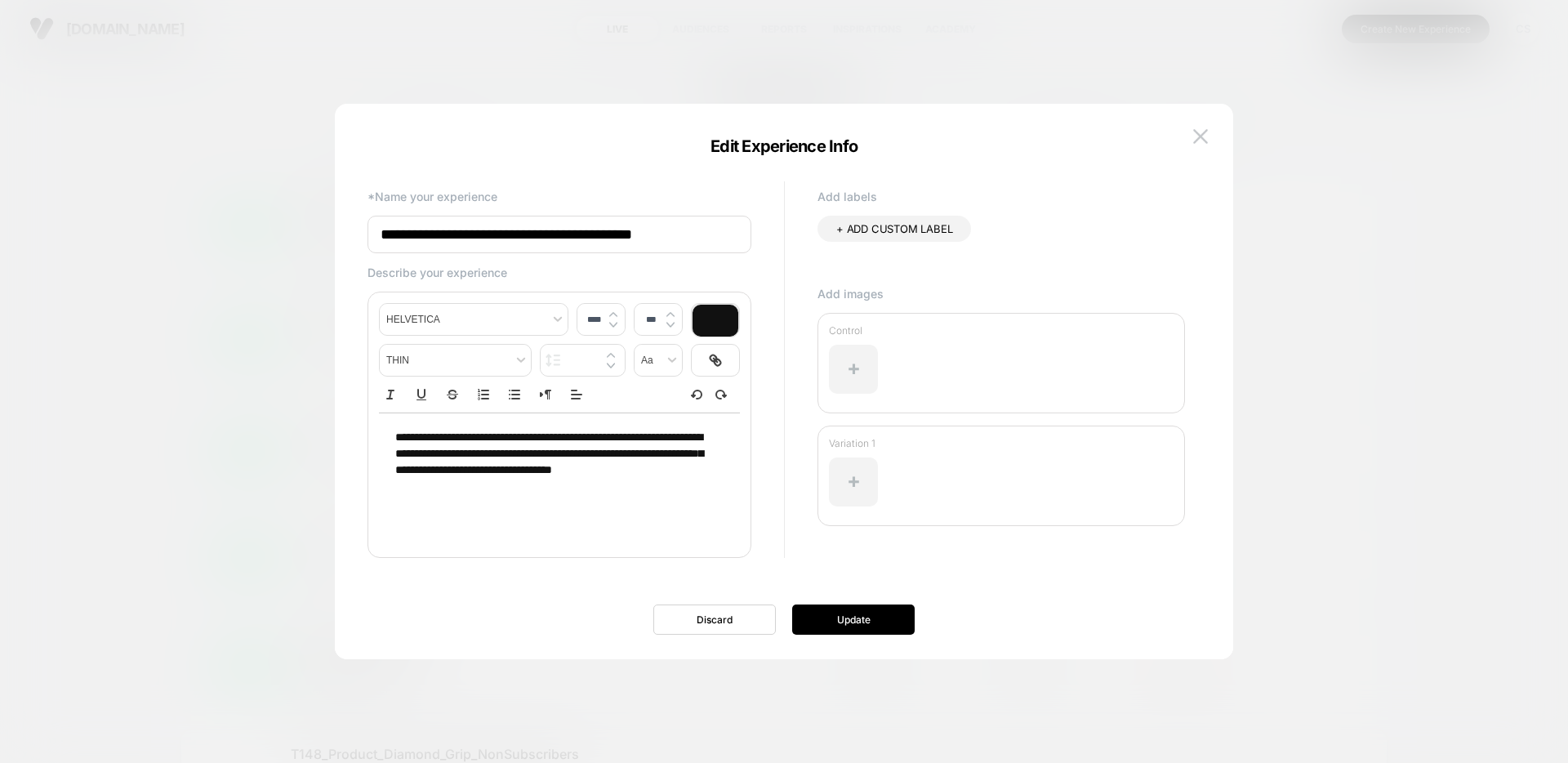
drag, startPoint x: 728, startPoint y: 235, endPoint x: 419, endPoint y: 228, distance: 309.1
click at [419, 228] on input "**********" at bounding box center [559, 234] width 384 height 38
click at [1197, 135] on img at bounding box center [1201, 135] width 15 height 14
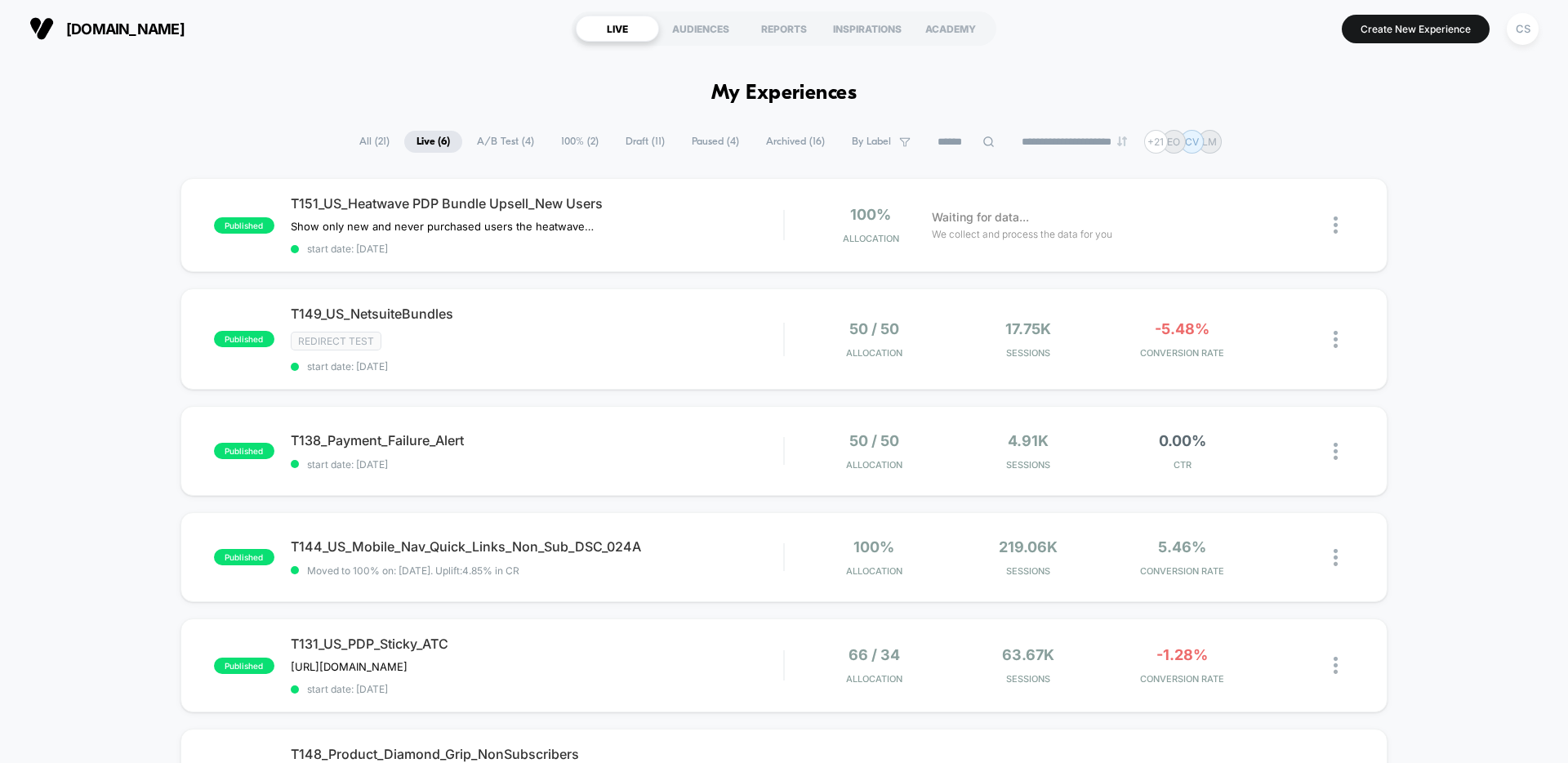
click at [631, 143] on span "Draft ( 11 )" at bounding box center [645, 141] width 64 height 22
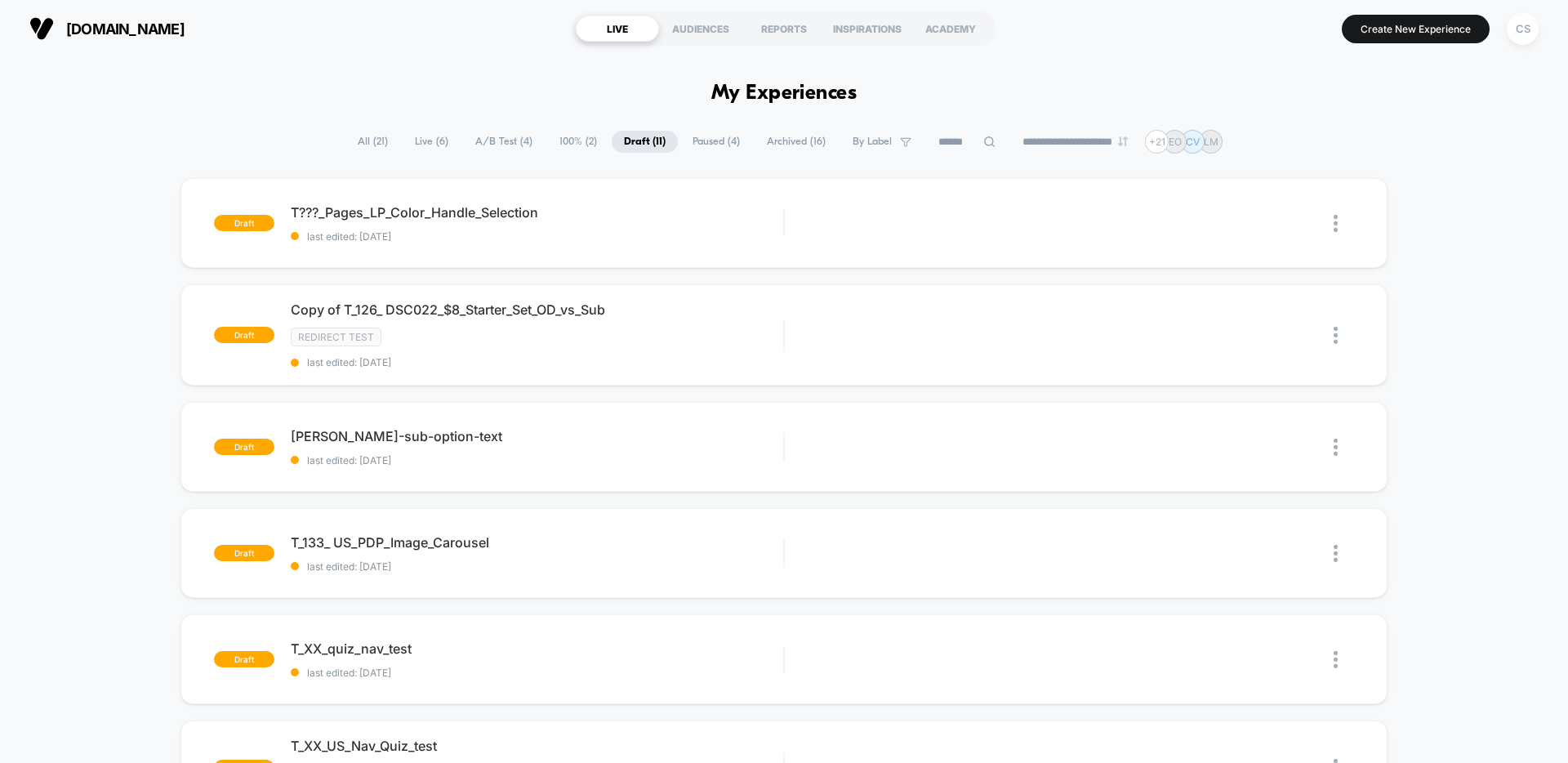
click at [690, 147] on span "Paused ( 4 )" at bounding box center [716, 141] width 71 height 22
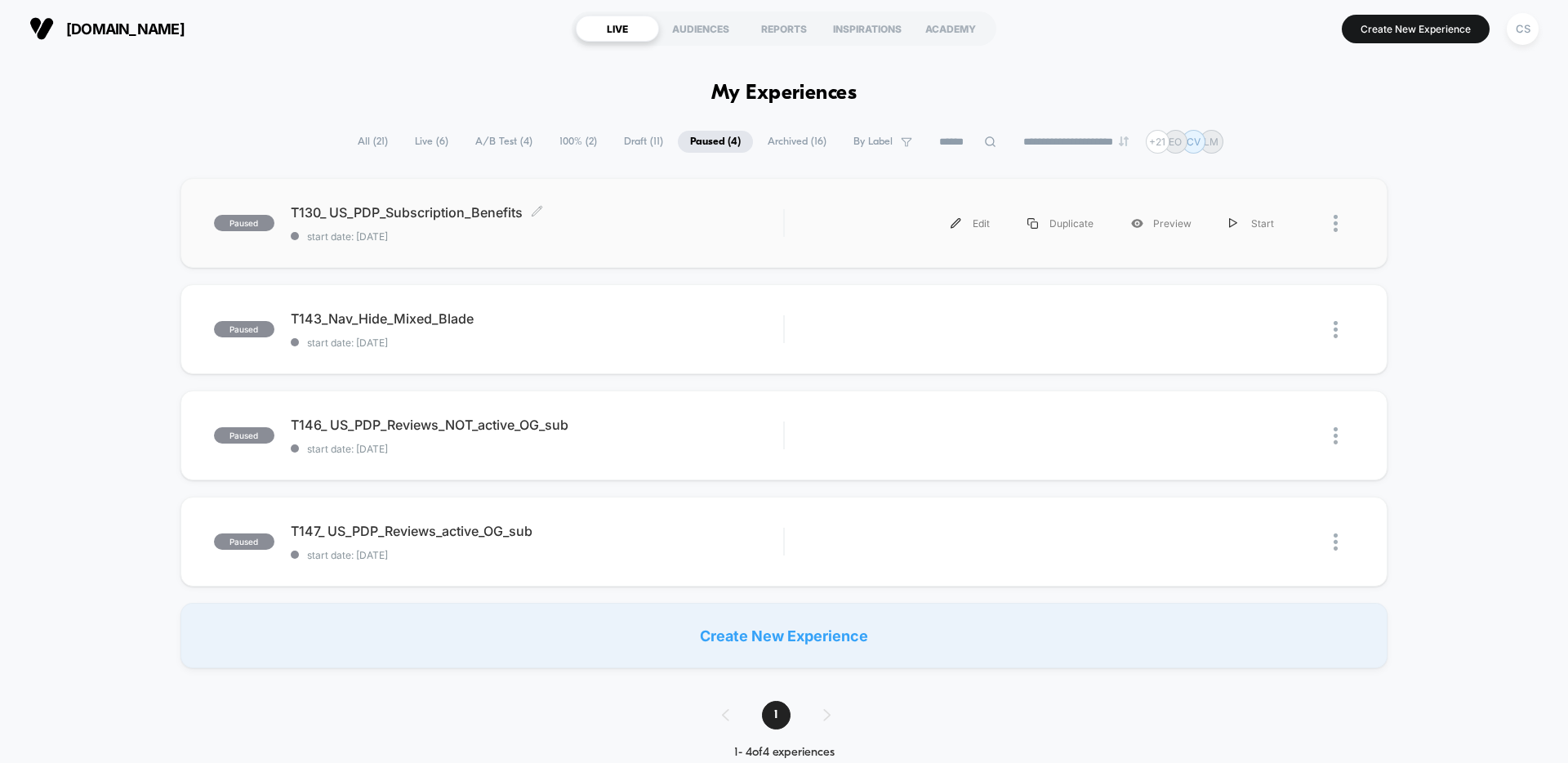
click at [627, 240] on span "start date: [DATE]" at bounding box center [536, 236] width 492 height 12
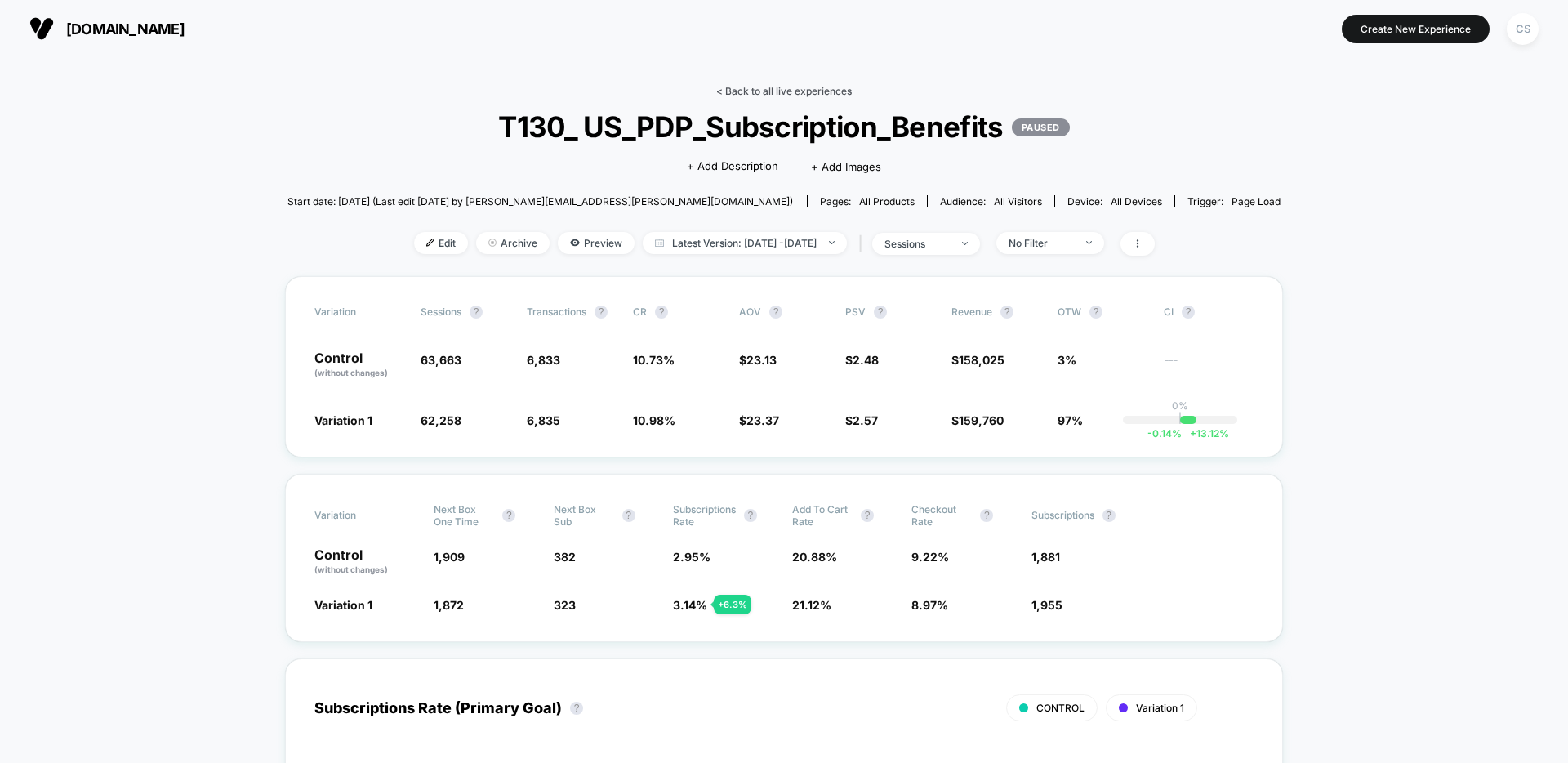
click at [733, 87] on link "< Back to all live experiences" at bounding box center [784, 90] width 135 height 12
